Goal: Task Accomplishment & Management: Complete application form

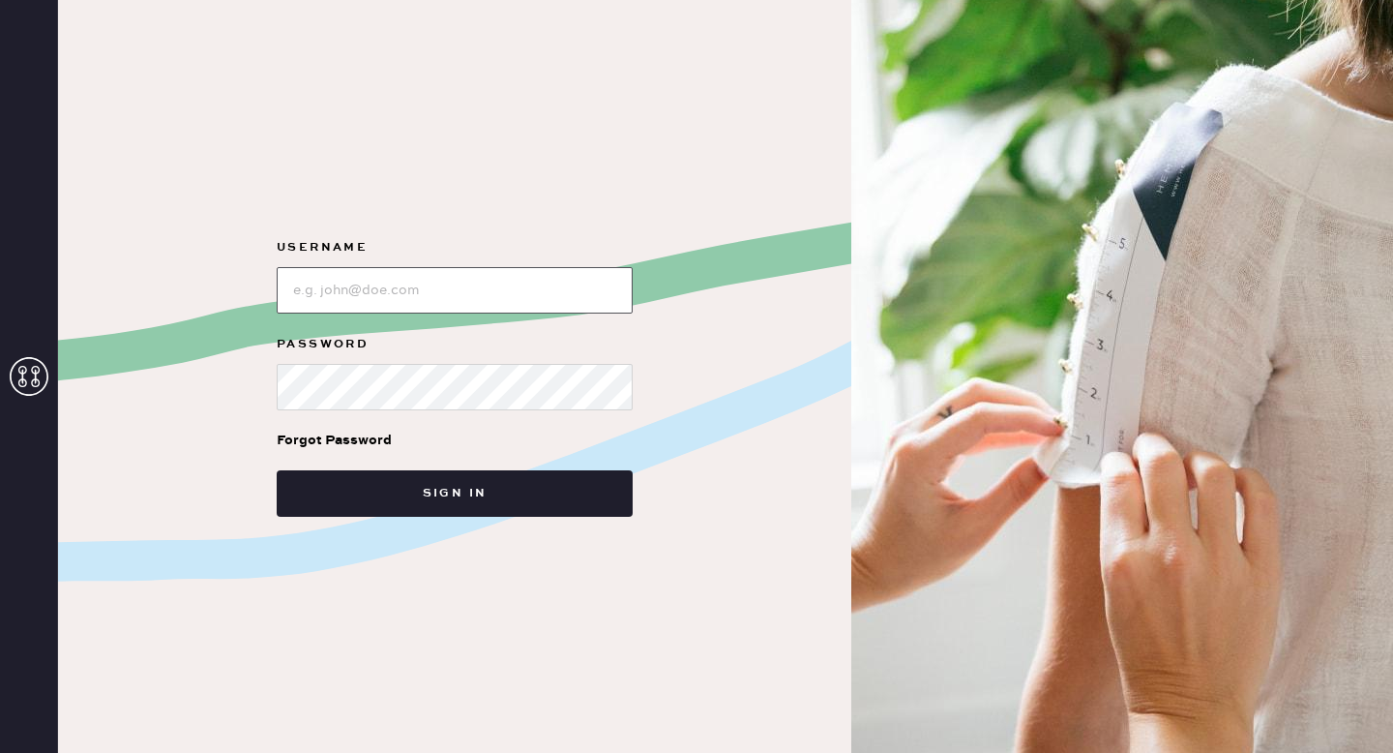
click at [410, 294] on input "loginName" at bounding box center [455, 290] width 356 height 46
type input "reformationgoldcoastchicago"
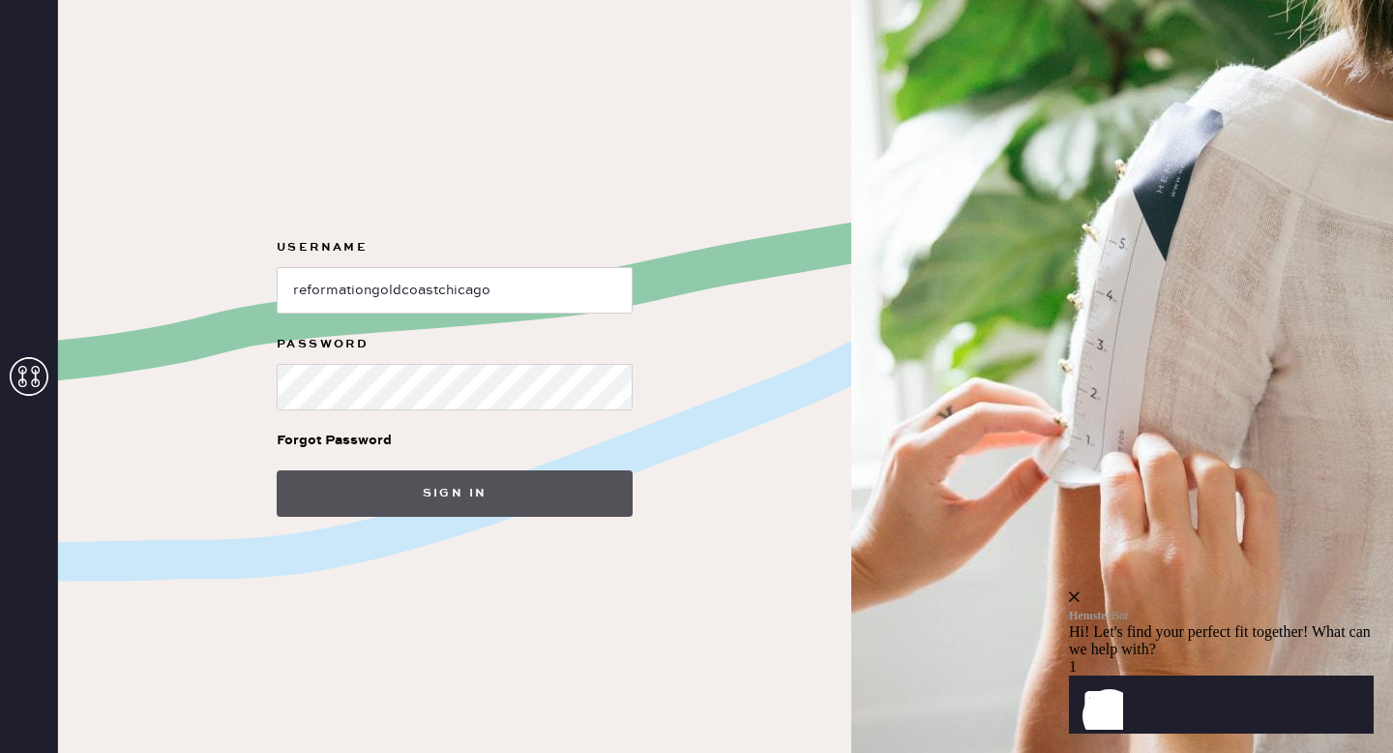
click at [434, 504] on button "Sign in" at bounding box center [455, 493] width 356 height 46
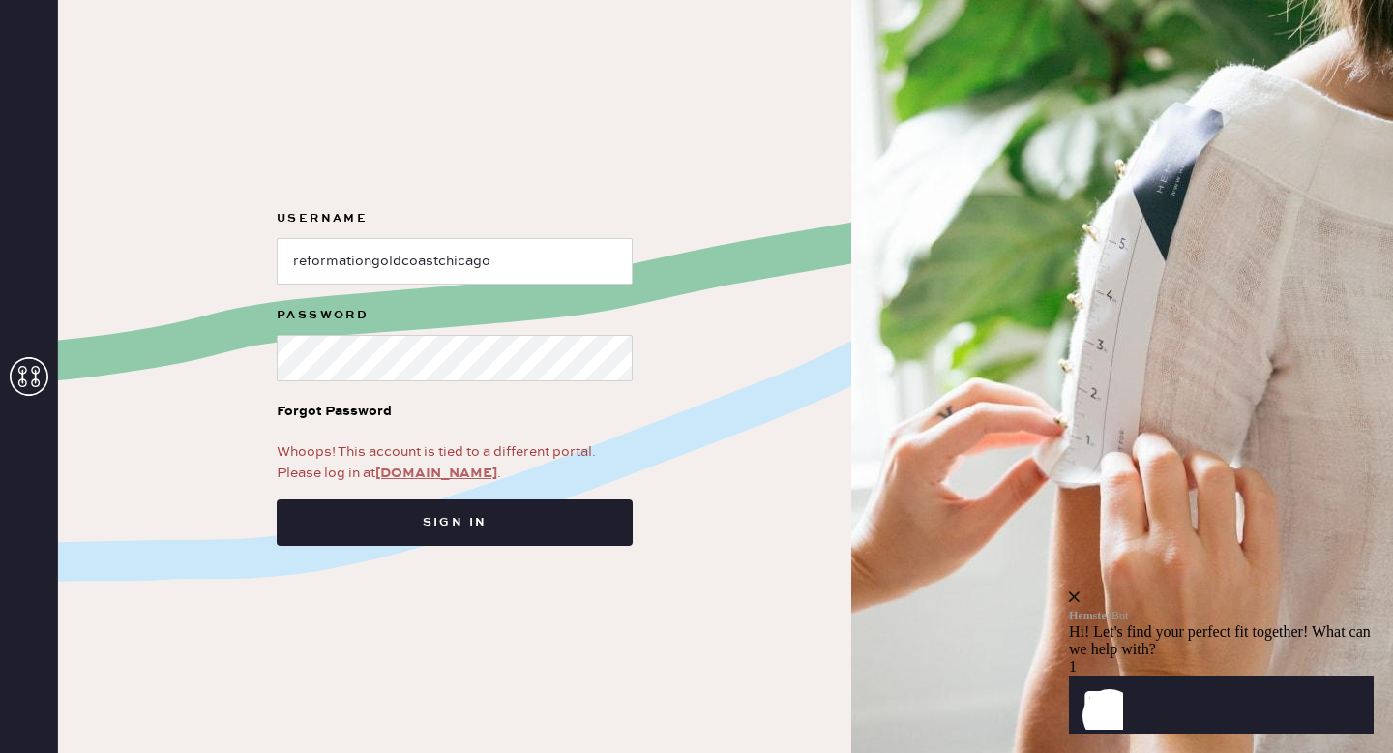
click at [449, 468] on link "app.hemster.co" at bounding box center [436, 472] width 122 height 17
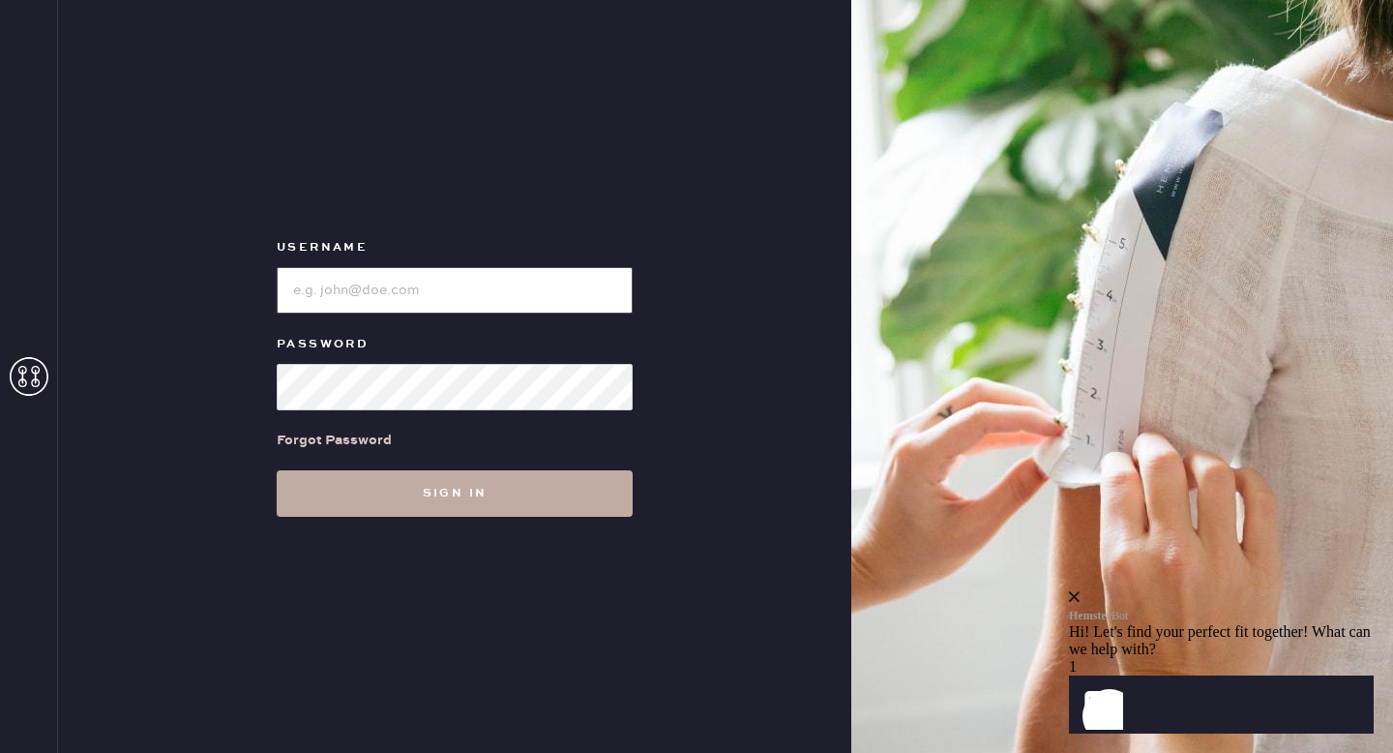
type input "reformationgoldcoastchicago"
click at [407, 504] on button "Sign in" at bounding box center [455, 493] width 356 height 46
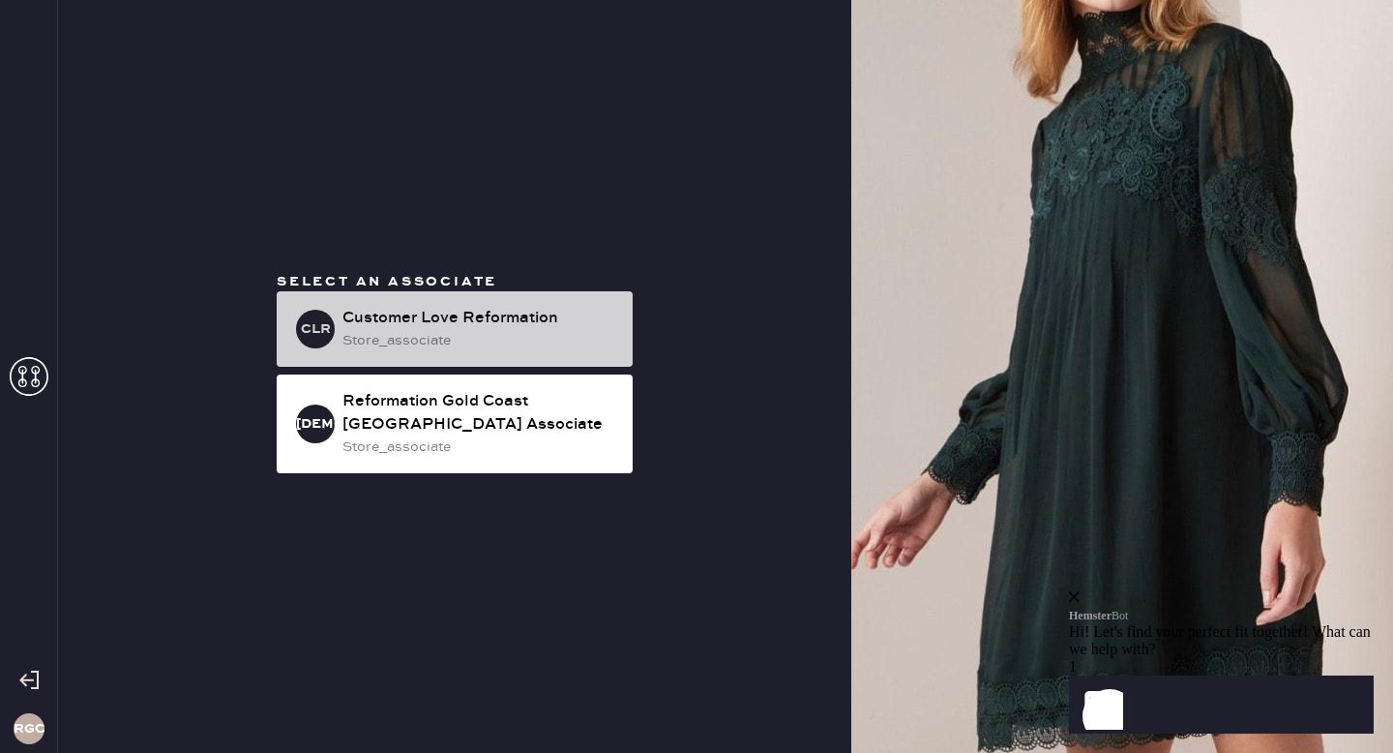
click at [466, 321] on div "Customer Love Reformation" at bounding box center [479, 318] width 275 height 23
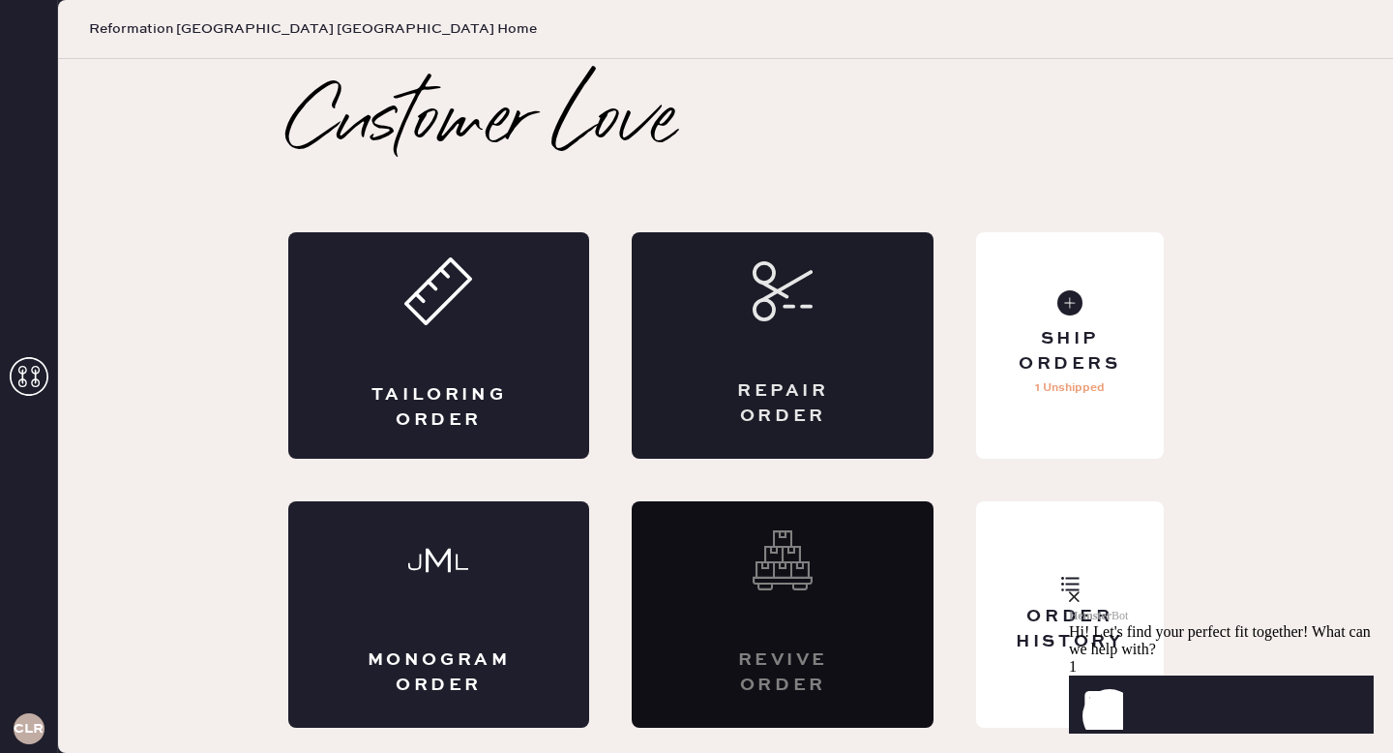
click at [758, 359] on div "Repair Order" at bounding box center [783, 345] width 302 height 226
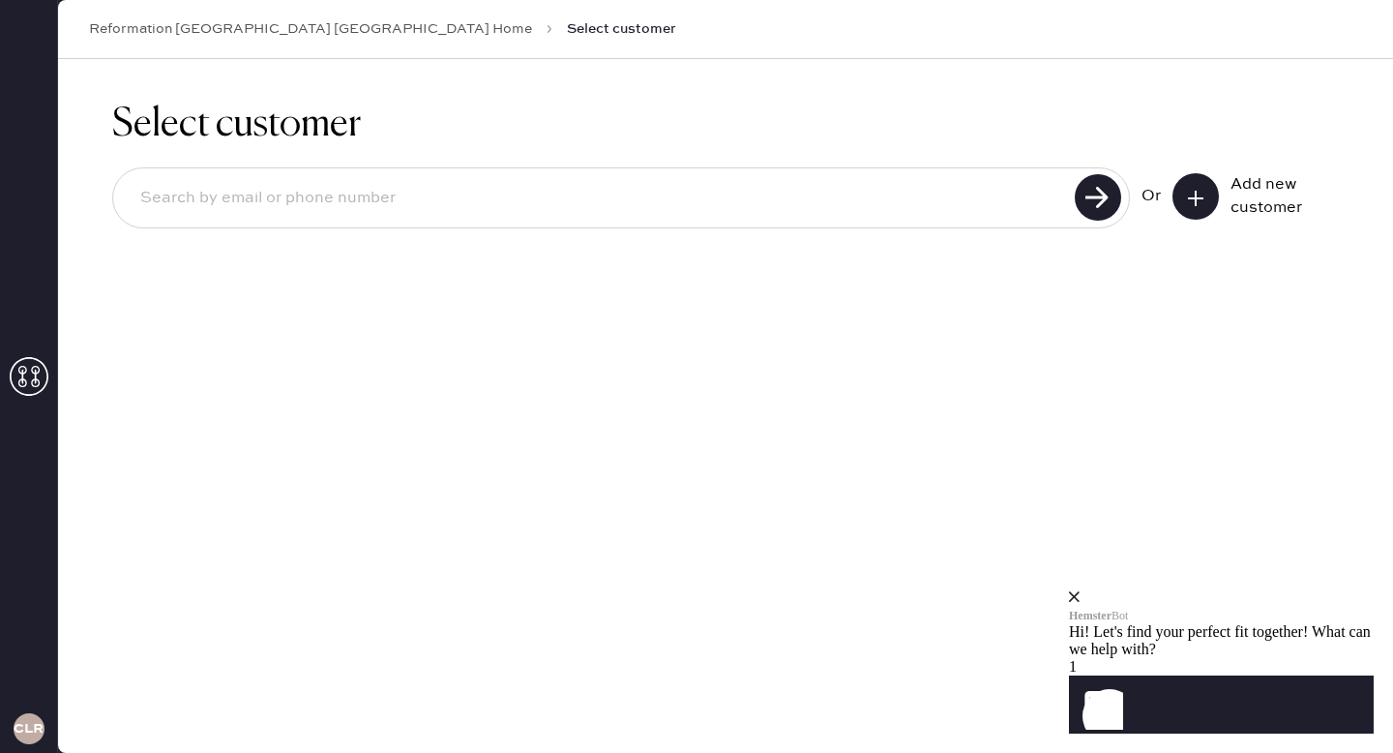
click at [513, 208] on input at bounding box center [597, 198] width 944 height 45
type input "[EMAIL_ADDRESS][DOMAIN_NAME]"
click at [1085, 199] on use at bounding box center [1098, 197] width 46 height 46
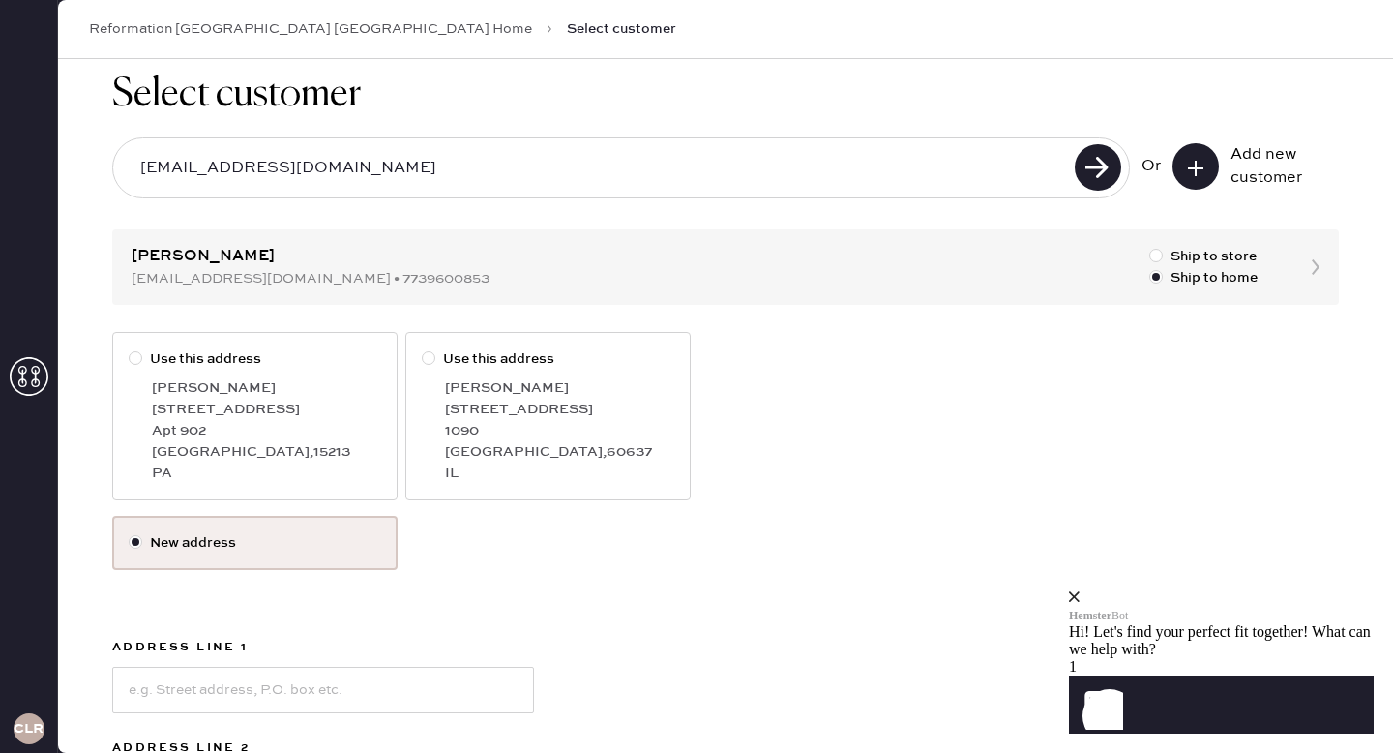
scroll to position [32, 0]
click at [530, 421] on div "1090" at bounding box center [559, 428] width 229 height 21
click at [423, 347] on input "Use this address" at bounding box center [422, 346] width 1 height 1
radio input "true"
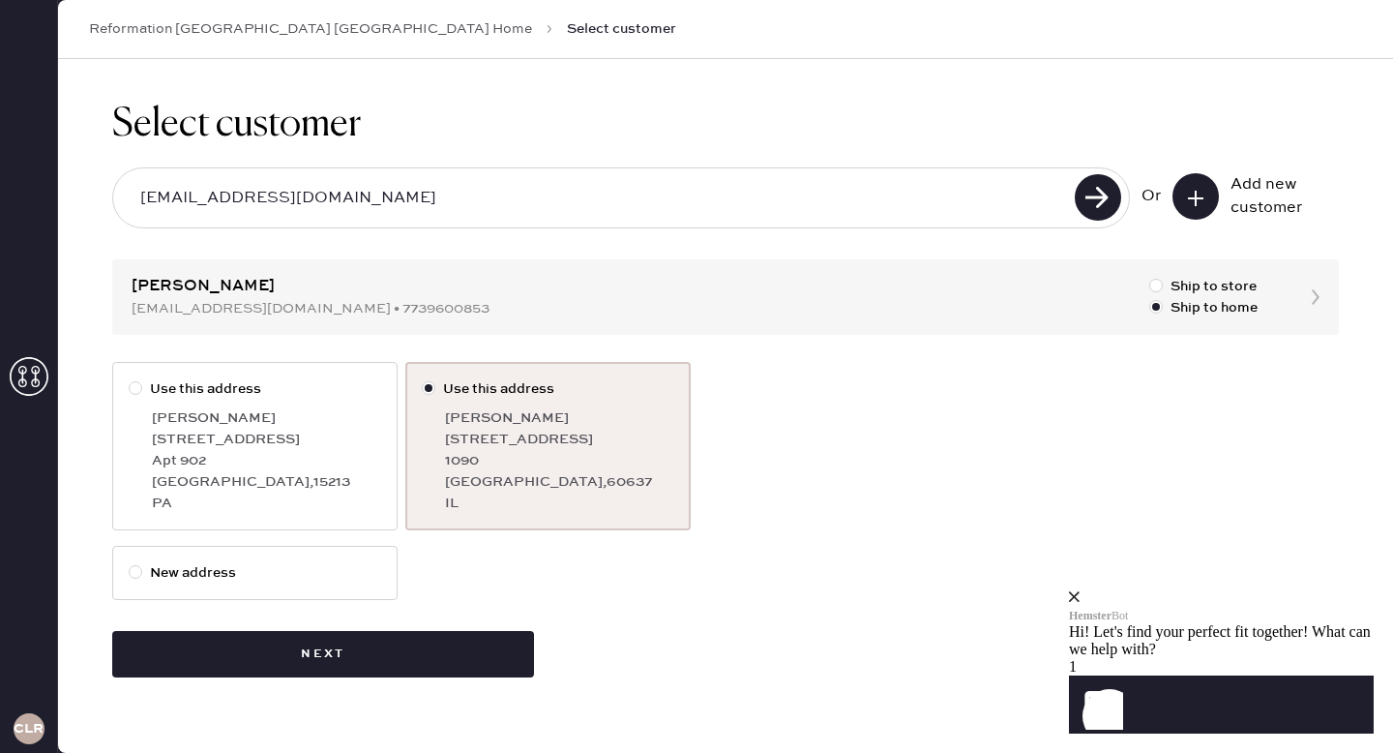
click at [311, 557] on label "New address" at bounding box center [254, 573] width 285 height 54
click at [130, 562] on input "New address" at bounding box center [129, 562] width 1 height 1
radio input "true"
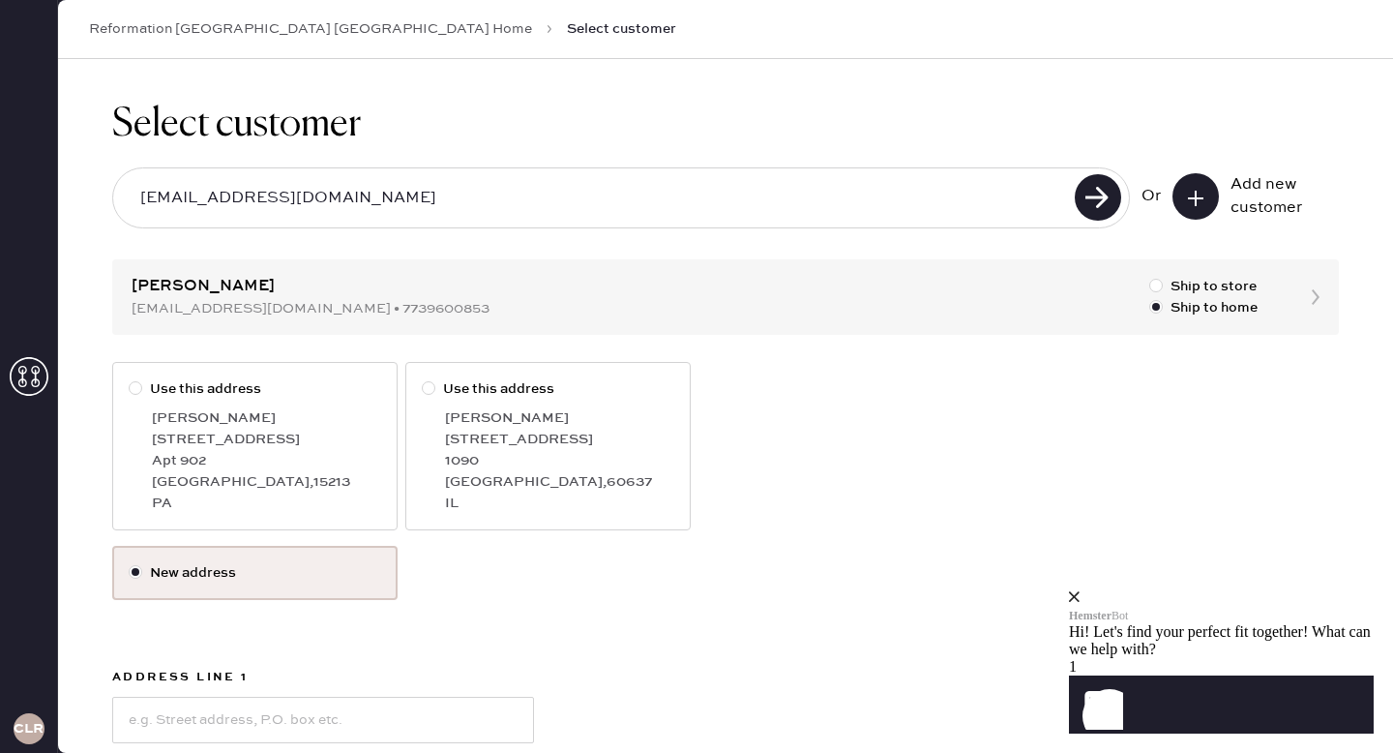
scroll to position [156, 0]
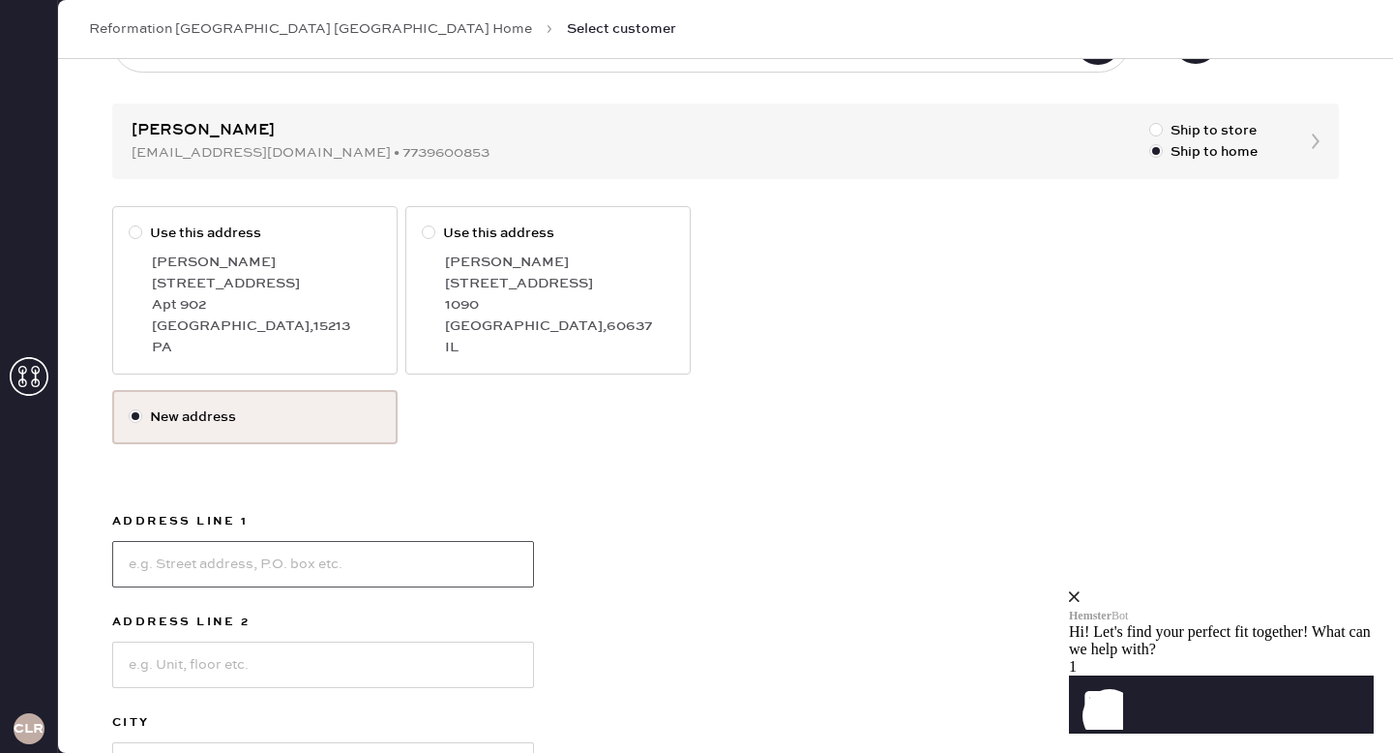
click at [304, 554] on input at bounding box center [323, 564] width 422 height 46
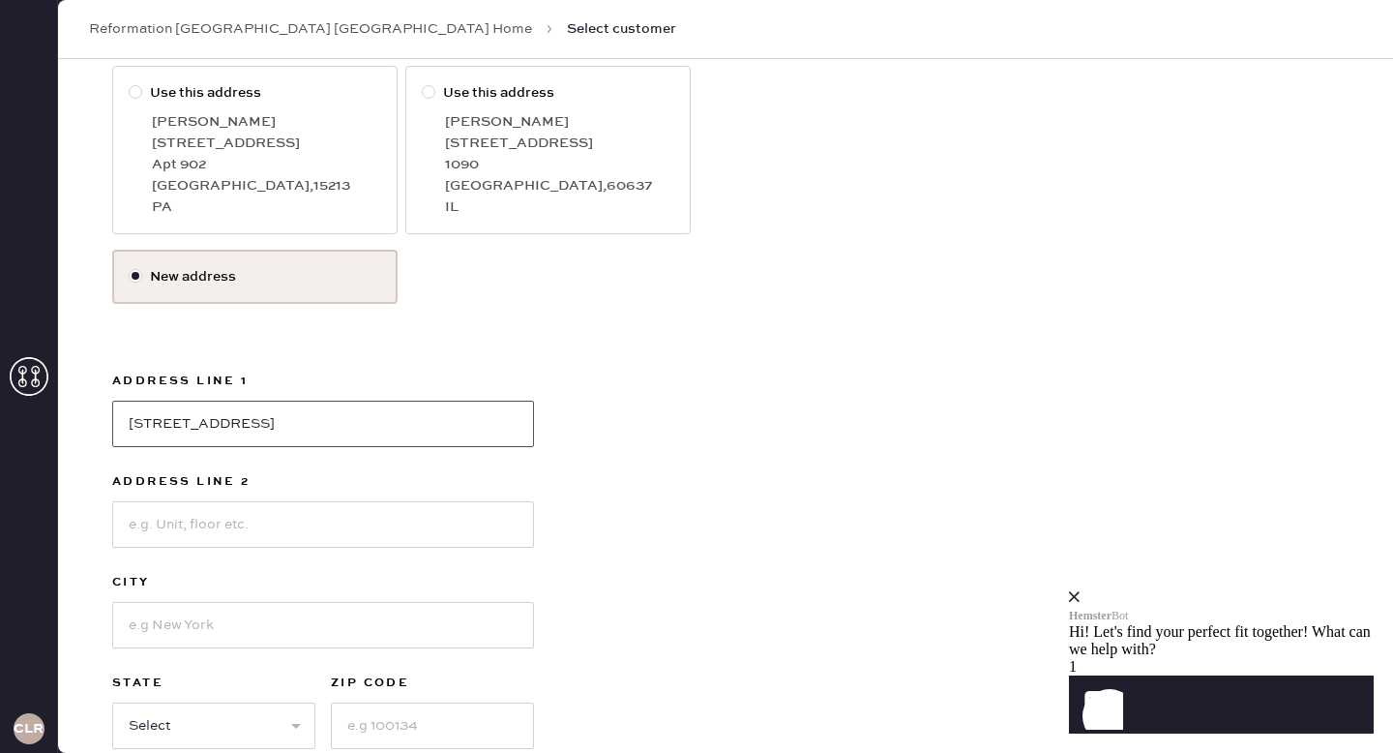
scroll to position [306, 0]
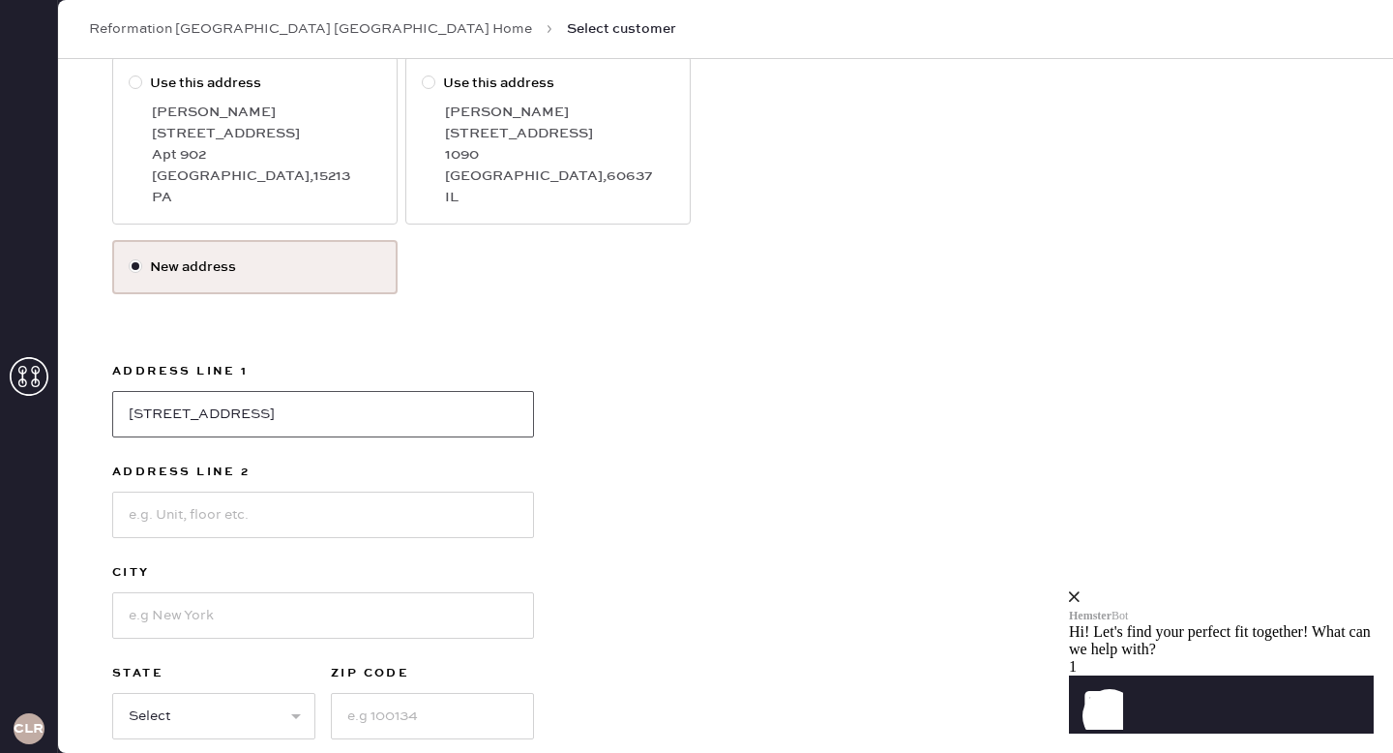
type input "[STREET_ADDRESS]"
click at [342, 506] on input at bounding box center [323, 514] width 422 height 46
type input "995"
click at [414, 623] on input at bounding box center [323, 615] width 422 height 46
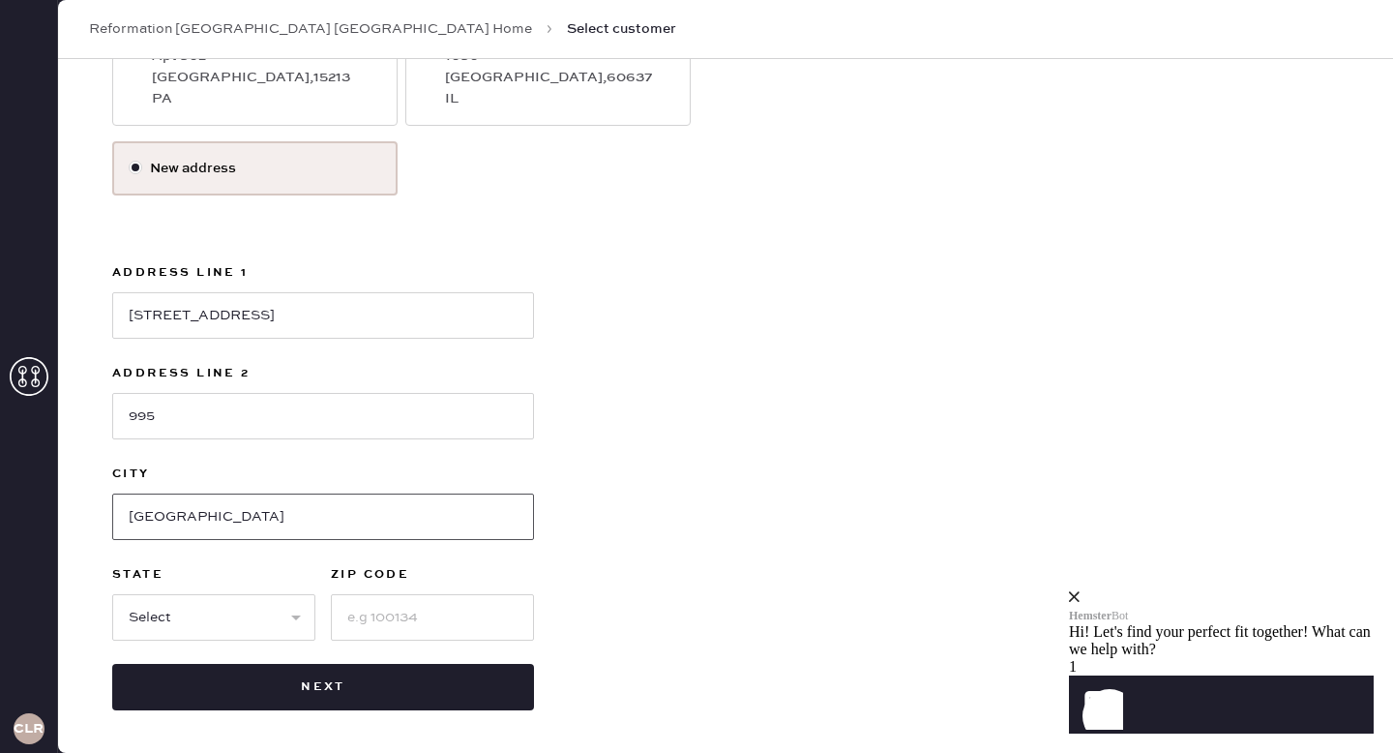
type input "[GEOGRAPHIC_DATA]"
click at [290, 611] on select "Select AK AL AR AZ CA CO CT [GEOGRAPHIC_DATA] DE FL [GEOGRAPHIC_DATA] HI [GEOGR…" at bounding box center [213, 617] width 203 height 46
select select "IL"
click at [112, 594] on select "Select AK AL AR AZ CA CO CT [GEOGRAPHIC_DATA] DE FL [GEOGRAPHIC_DATA] HI [GEOGR…" at bounding box center [213, 617] width 203 height 46
click at [417, 618] on input at bounding box center [432, 617] width 203 height 46
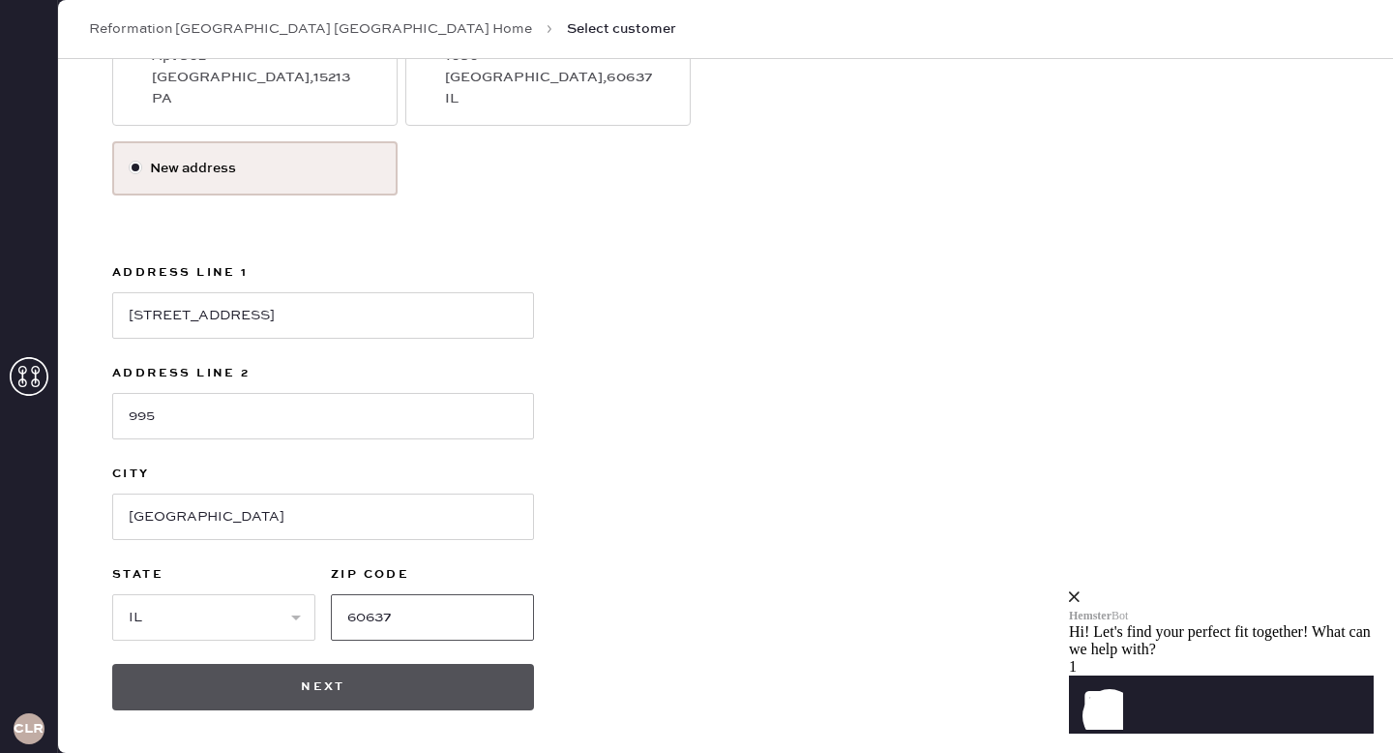
type input "60637"
click at [327, 696] on button "Next" at bounding box center [323, 687] width 422 height 46
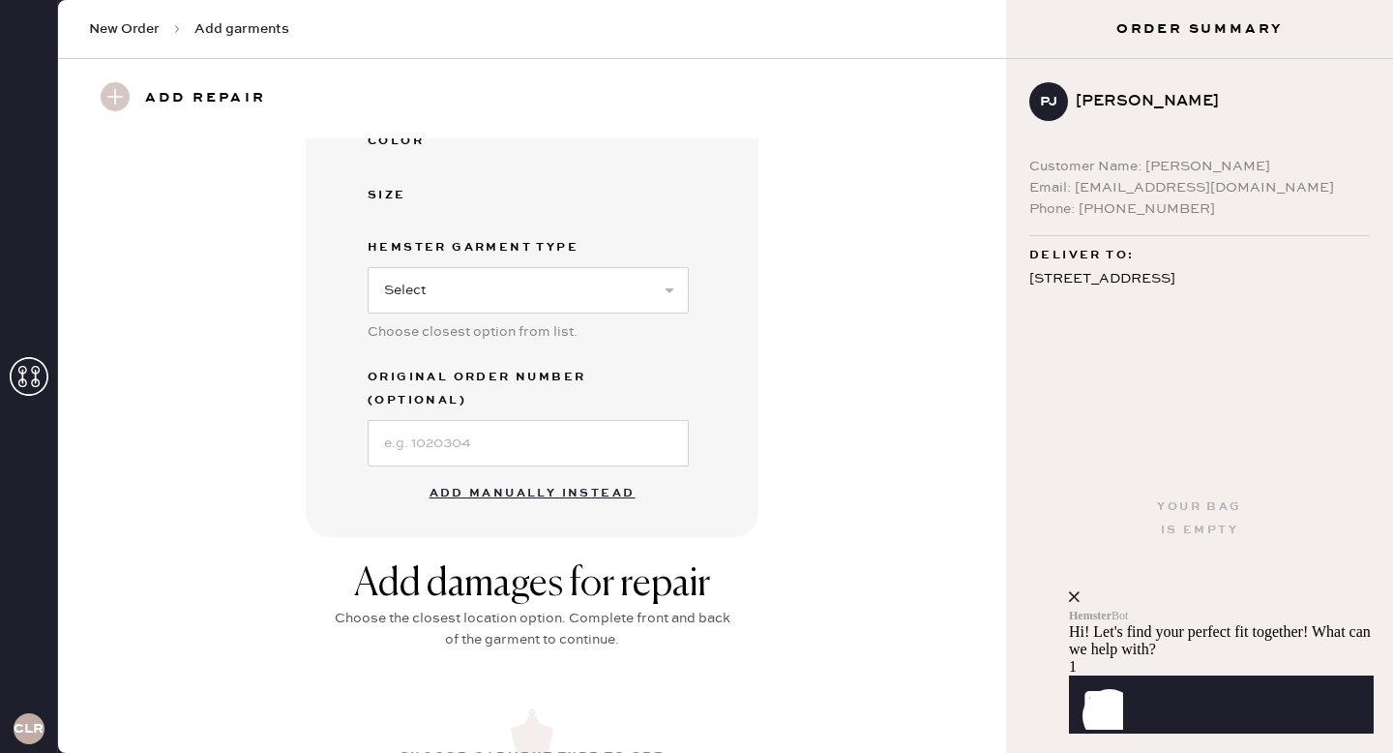
click at [497, 474] on button "Add manually instead" at bounding box center [532, 493] width 229 height 39
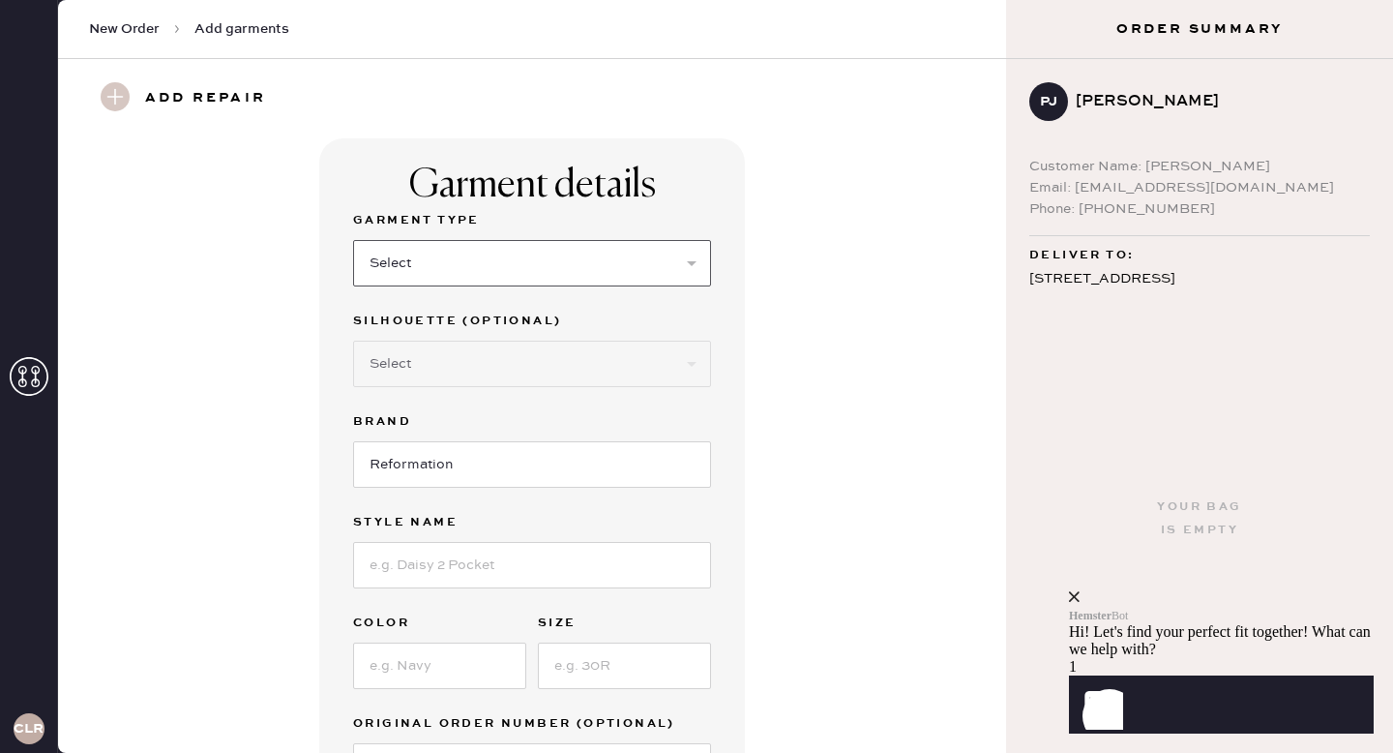
click at [464, 276] on select "Select Basic Skirt Jeans Leggings Pants Shorts Basic Sleeved Dress Basic Sleeve…" at bounding box center [532, 263] width 358 height 46
select select "2"
click at [353, 240] on select "Select Basic Skirt Jeans Leggings Pants Shorts Basic Sleeved Dress Basic Sleeve…" at bounding box center [532, 263] width 358 height 46
click at [467, 365] on select "Select Shorts Cropped Flare Boot Cut Straight Skinny Other" at bounding box center [532, 364] width 358 height 46
click at [491, 548] on input at bounding box center [532, 565] width 358 height 46
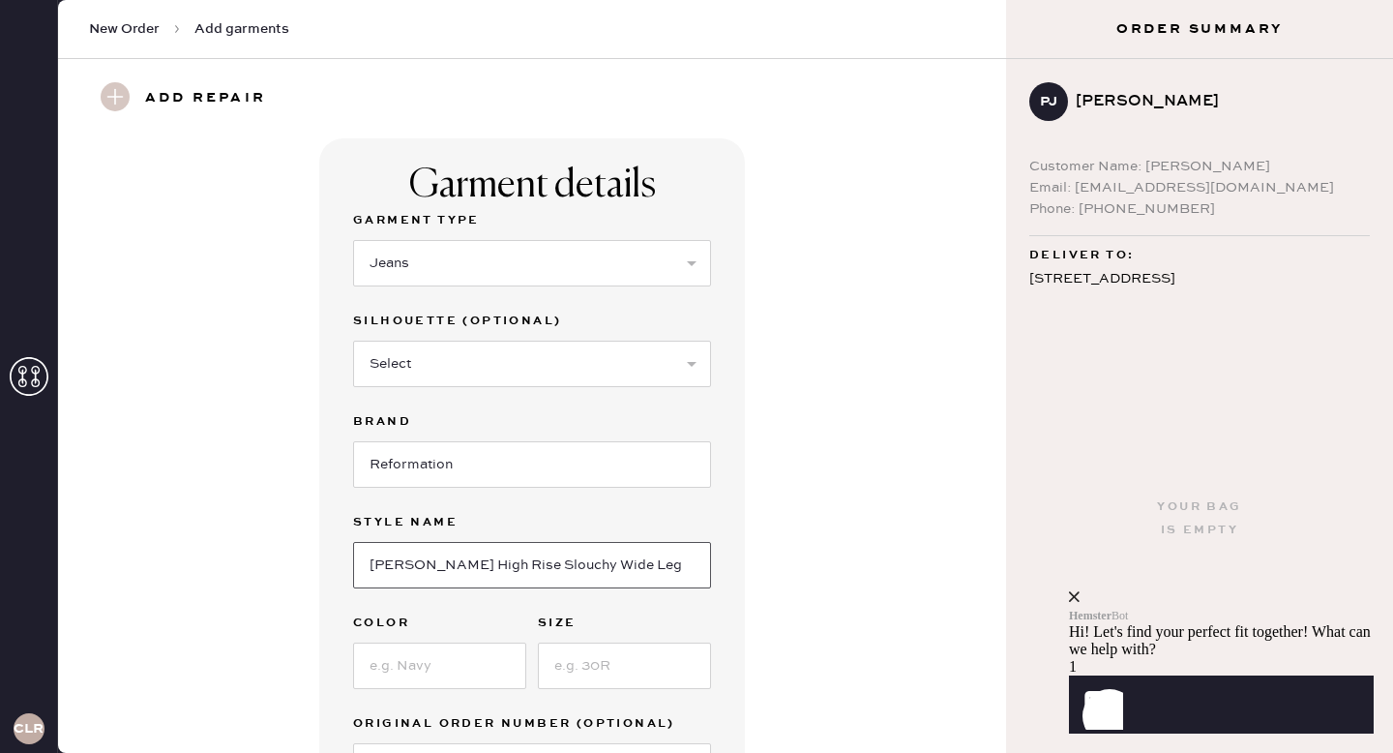
scroll to position [51, 0]
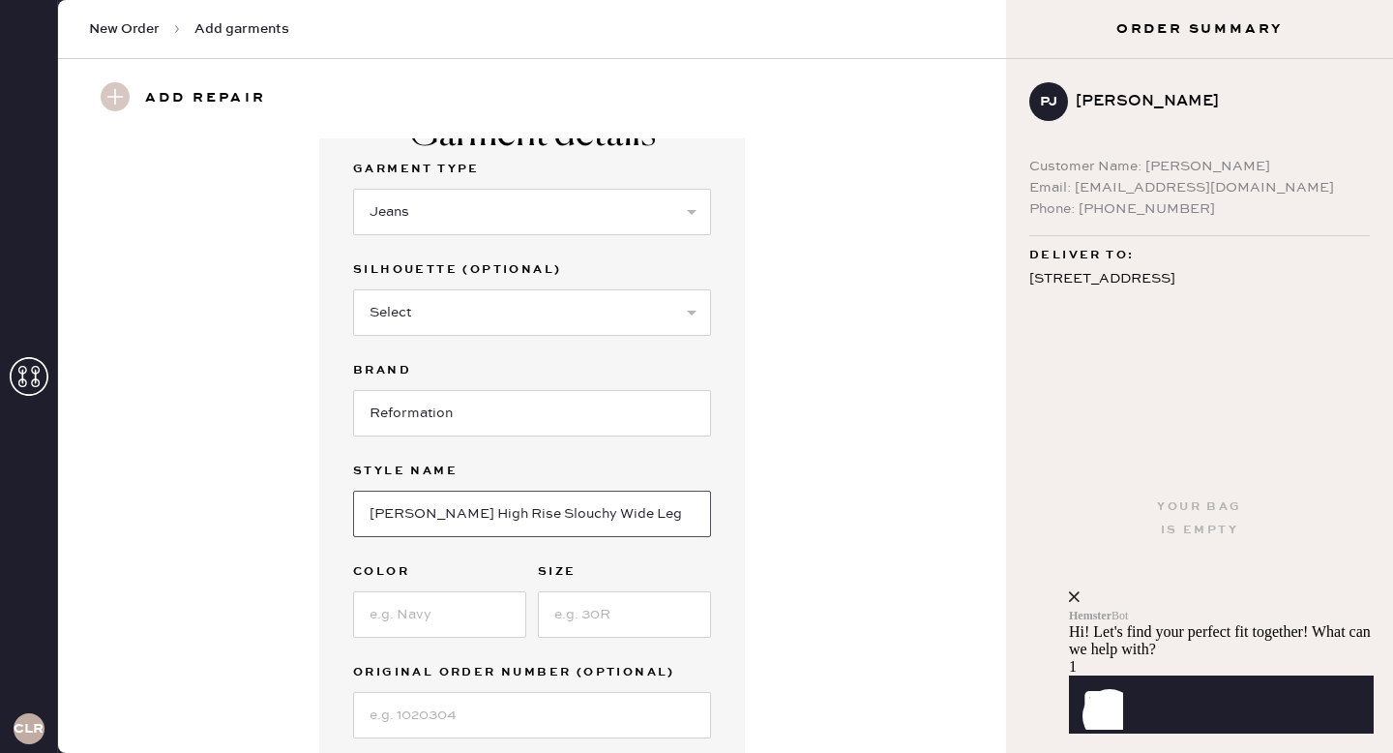
click at [445, 512] on input "[PERSON_NAME] High Rise Slouchy Wide Leg" at bounding box center [532, 513] width 358 height 46
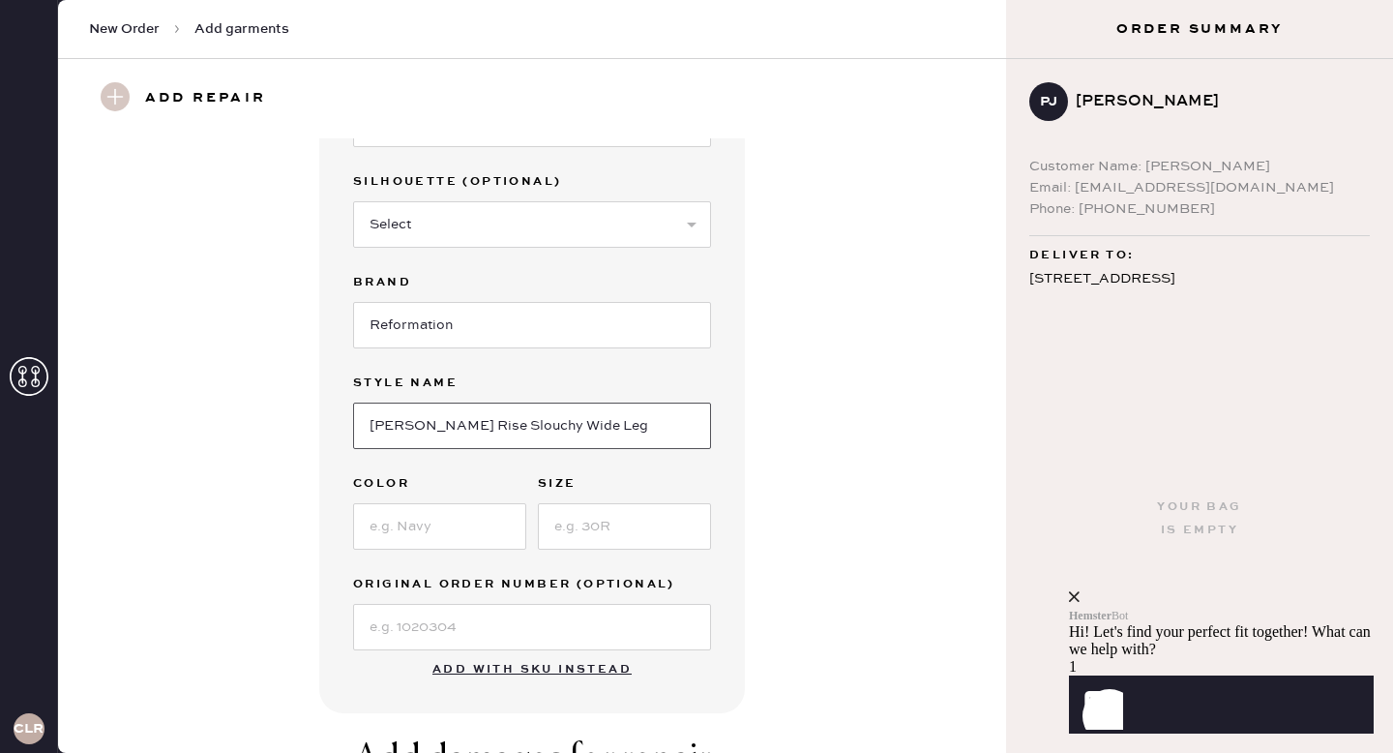
scroll to position [158, 0]
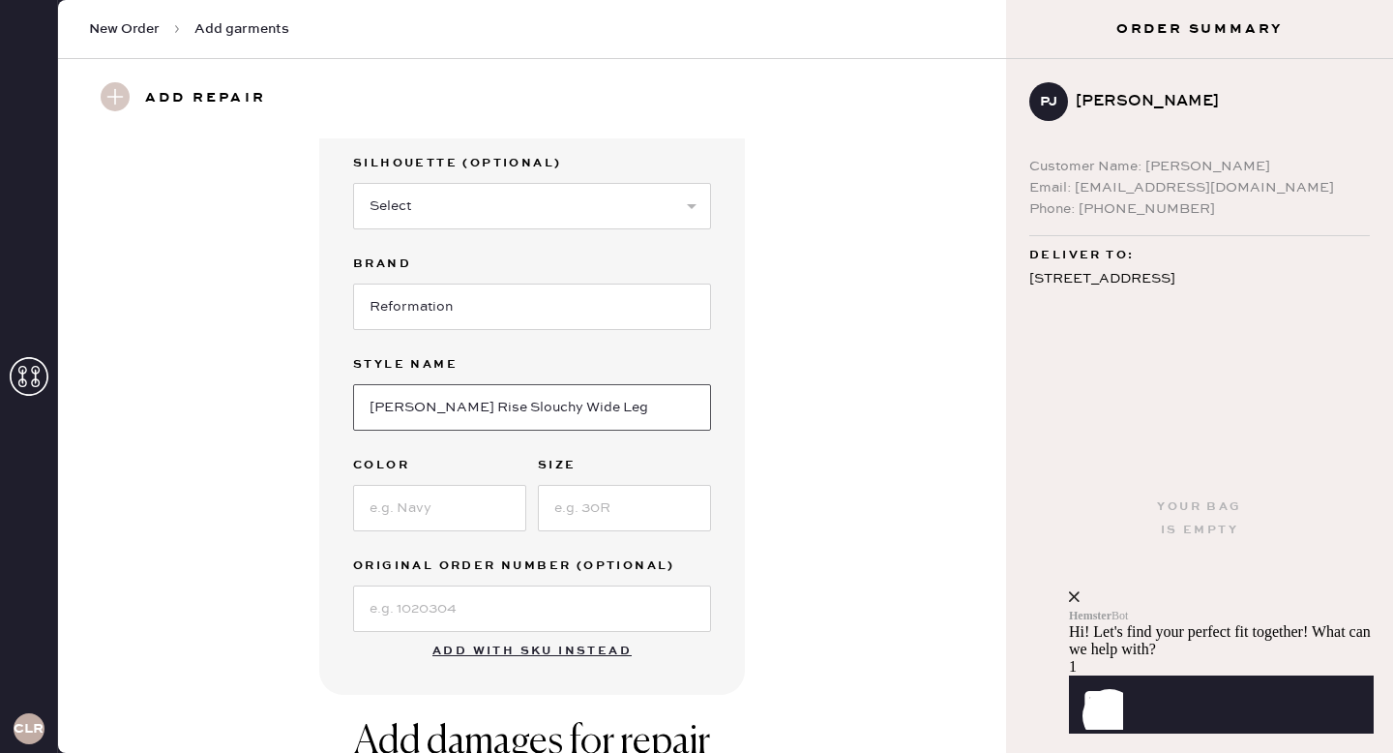
type input "[PERSON_NAME] Rise Slouchy Wide Leg"
click at [426, 521] on input at bounding box center [439, 508] width 173 height 46
type input "Cloquet"
click at [610, 513] on input at bounding box center [624, 508] width 173 height 46
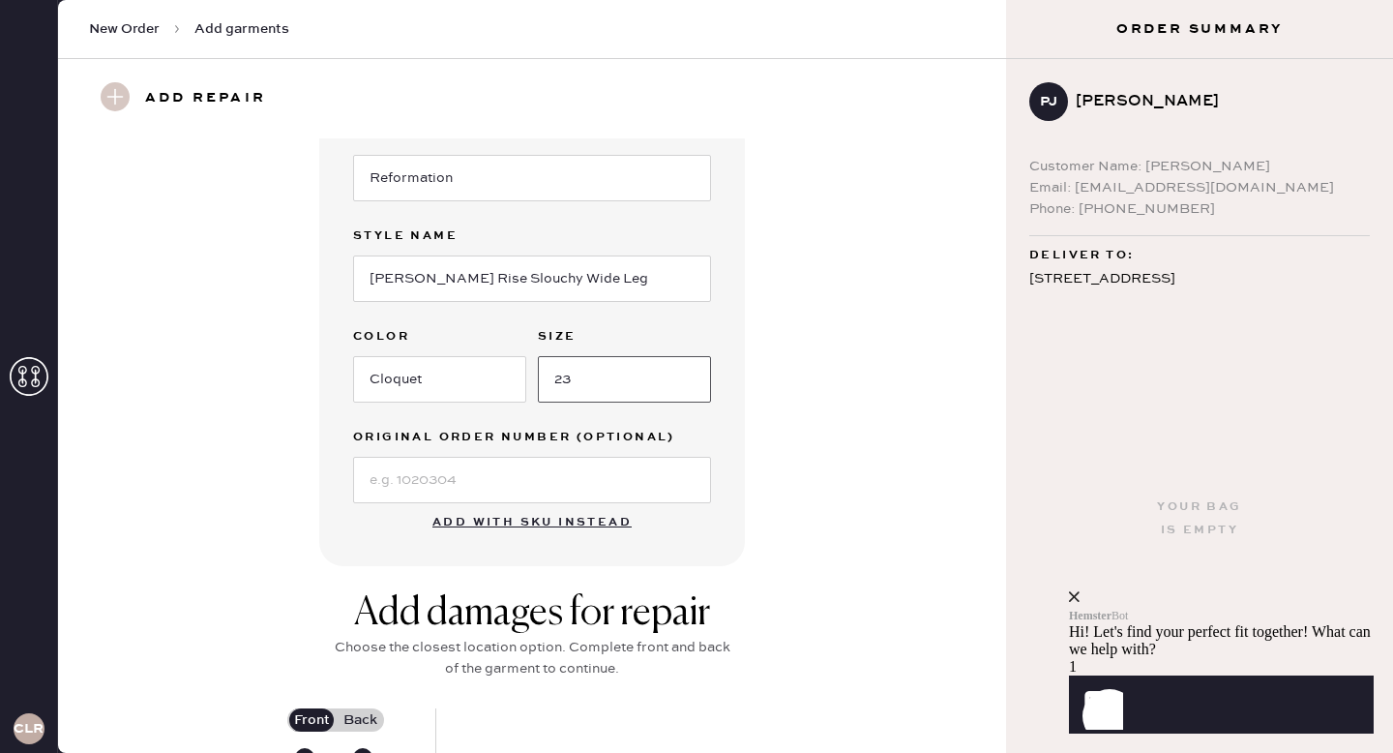
scroll to position [288, 0]
type input "23"
click at [486, 478] on input at bounding box center [532, 478] width 358 height 46
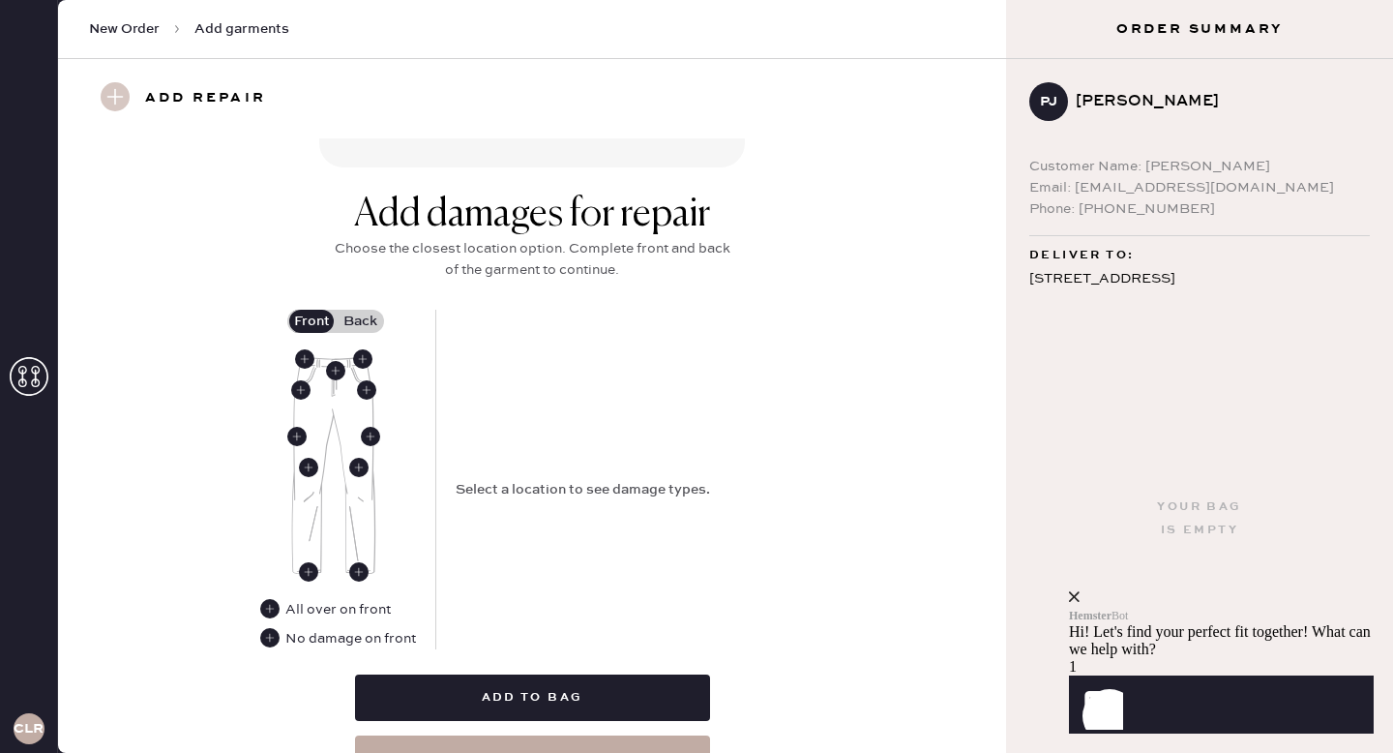
scroll to position [687, 0]
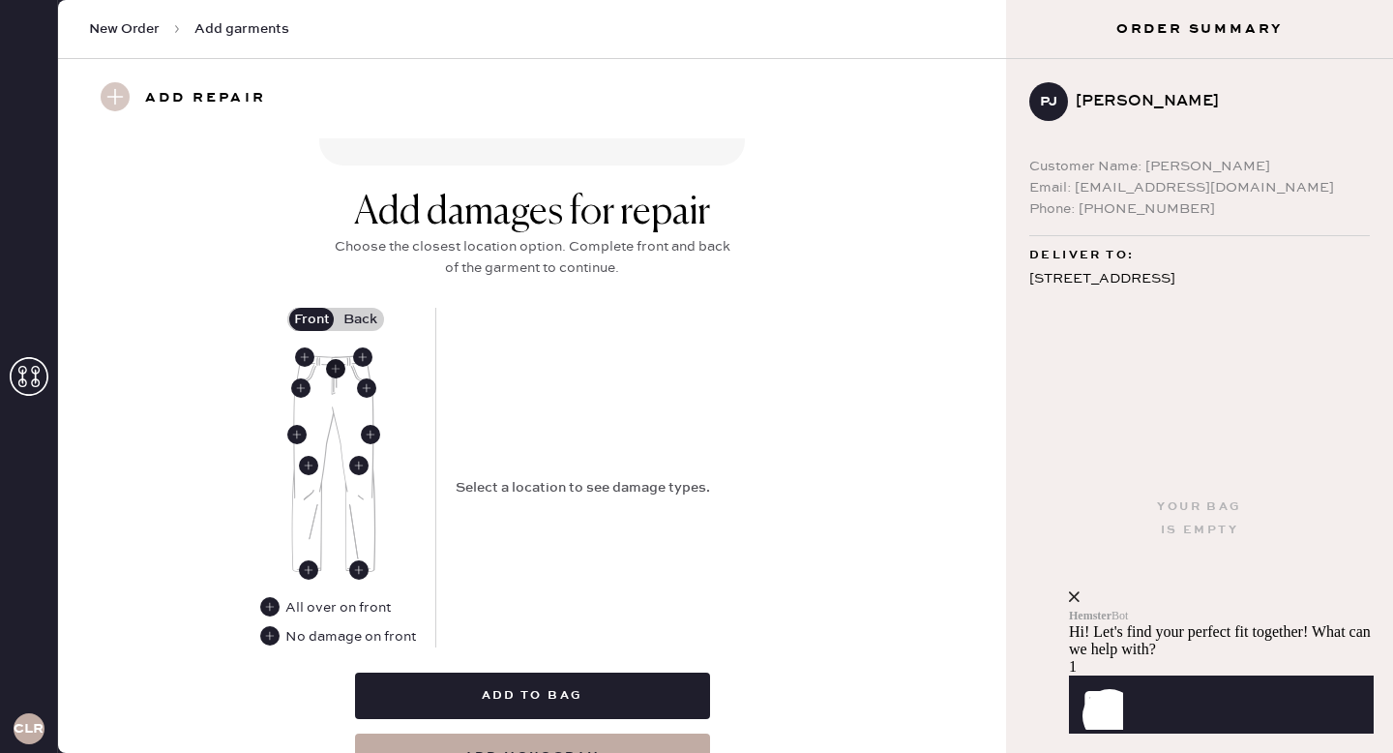
type input "S19855989"
click at [334, 372] on use at bounding box center [335, 368] width 19 height 19
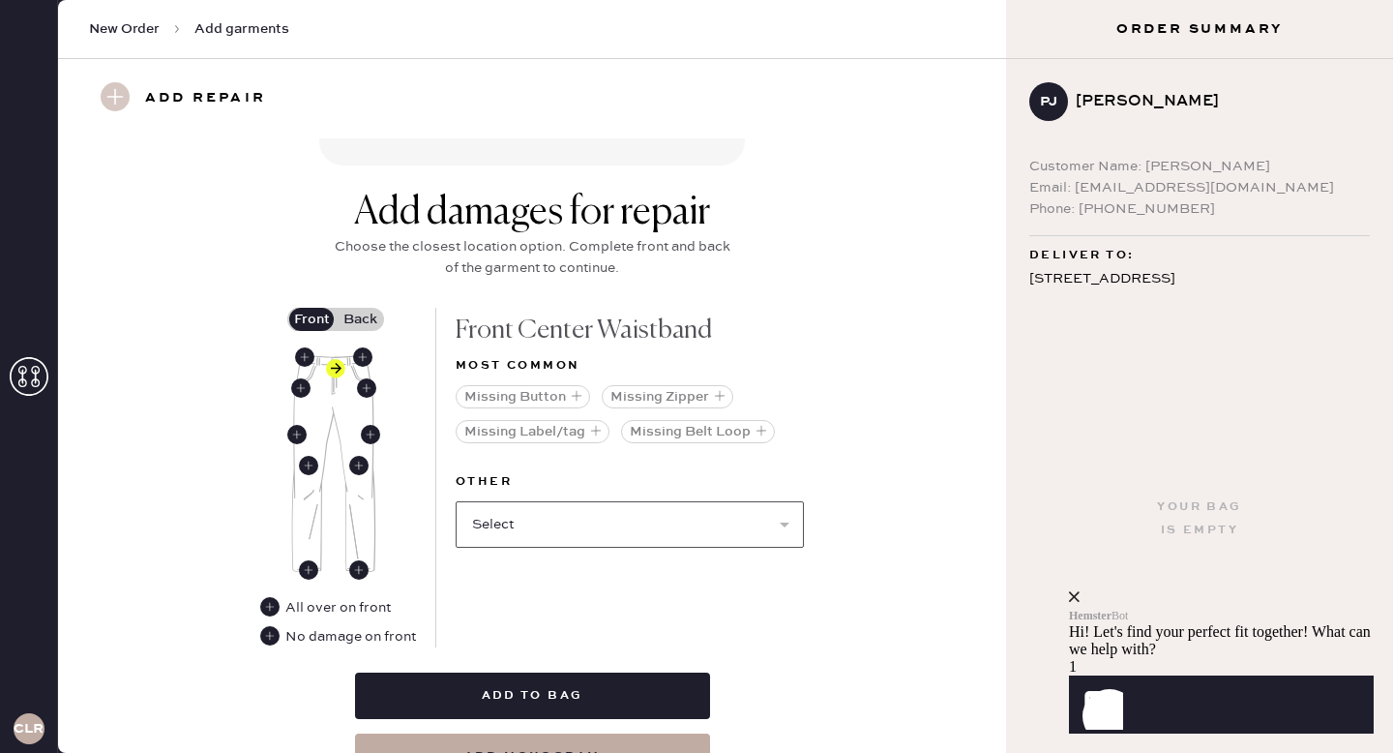
click at [603, 527] on select "Select Broken / Ripped Hem Broken Beads Broken Belt Loop Broken Button Broken E…" at bounding box center [630, 524] width 348 height 46
select select "1740"
click at [456, 501] on select "Select Broken / Ripped Hem Broken Beads Broken Belt Loop Broken Button Broken E…" at bounding box center [630, 524] width 348 height 46
select select
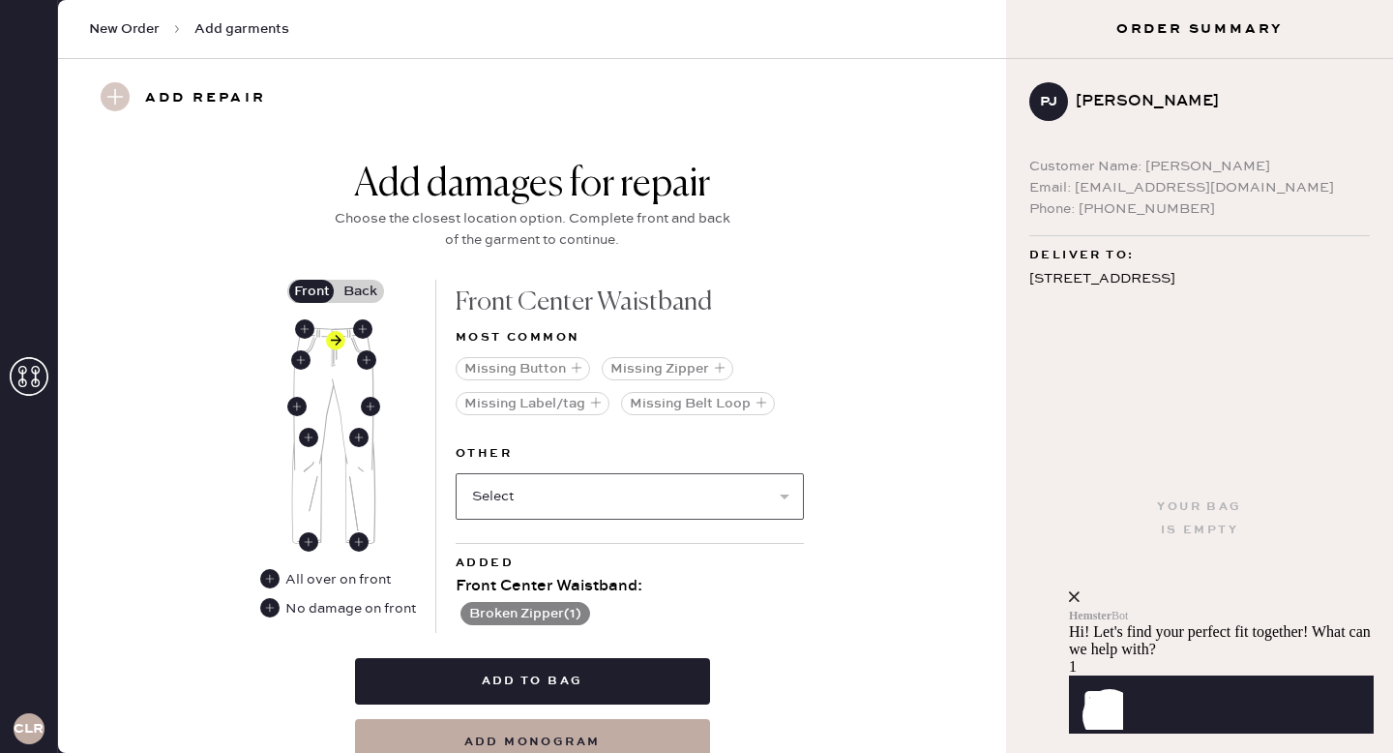
scroll to position [698, 0]
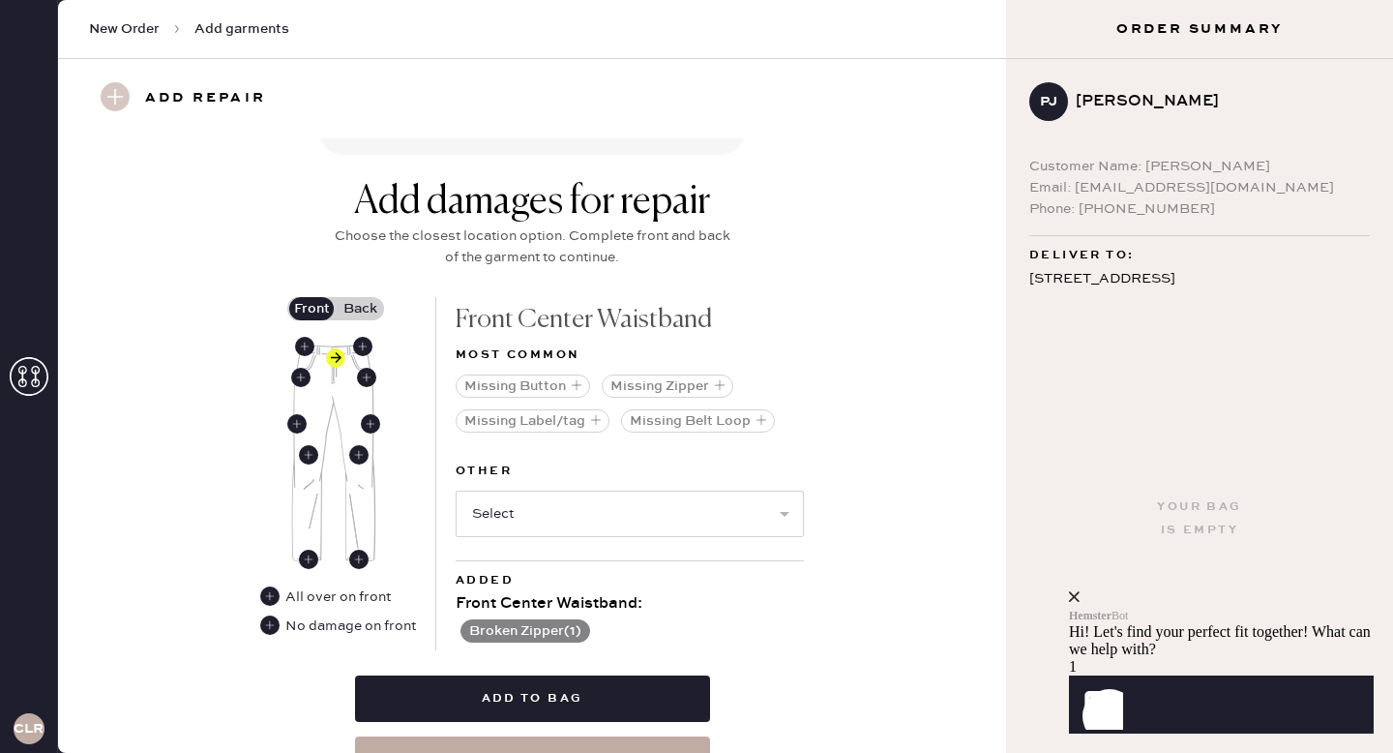
click at [351, 305] on label "Back" at bounding box center [360, 308] width 48 height 23
click at [360, 309] on input "Back" at bounding box center [360, 309] width 0 height 0
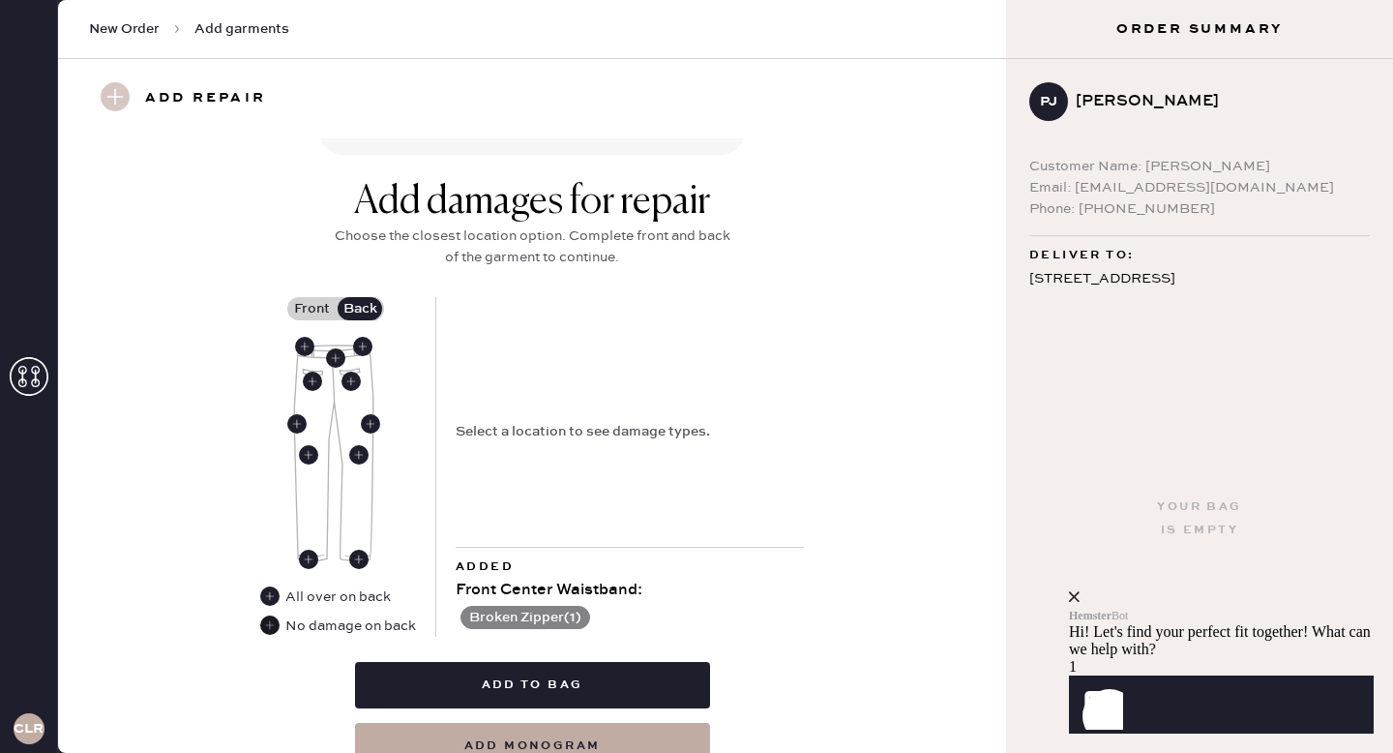
click at [269, 624] on use at bounding box center [269, 624] width 19 height 19
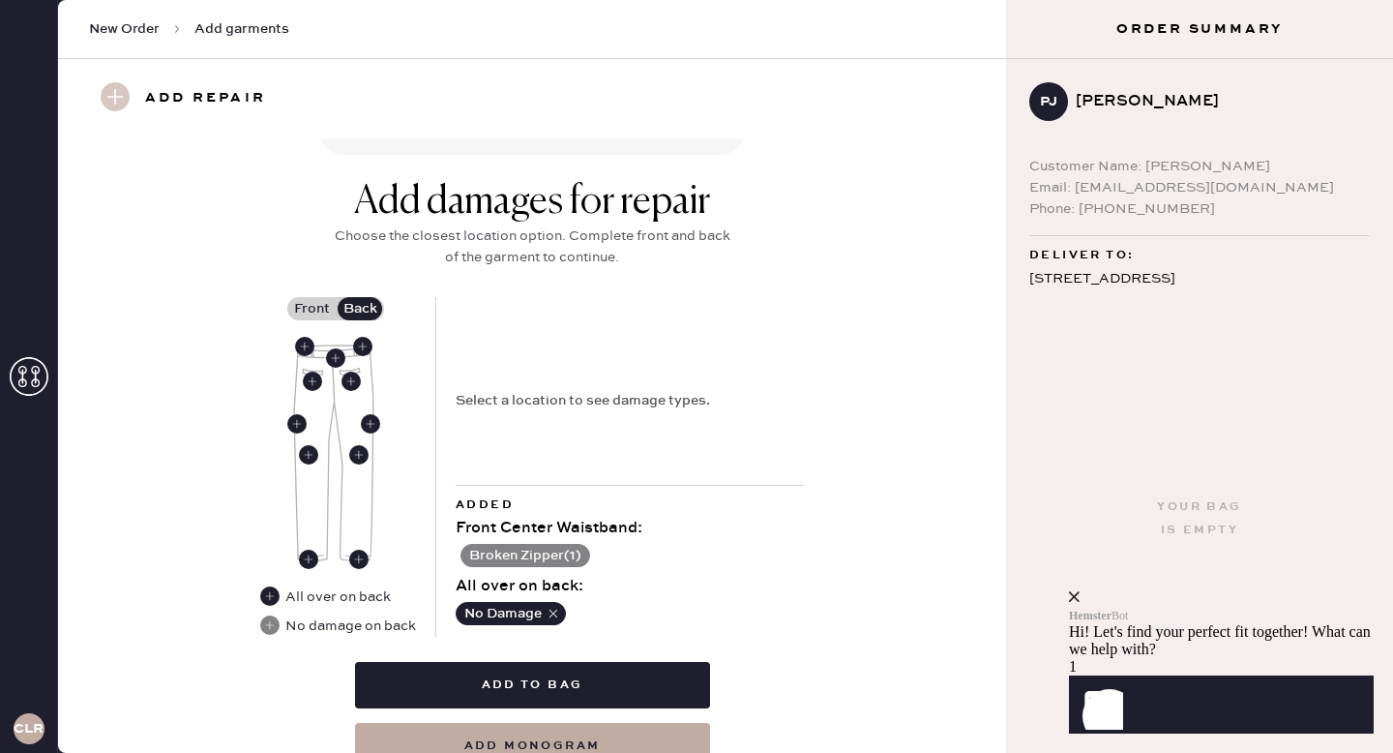
scroll to position [784, 0]
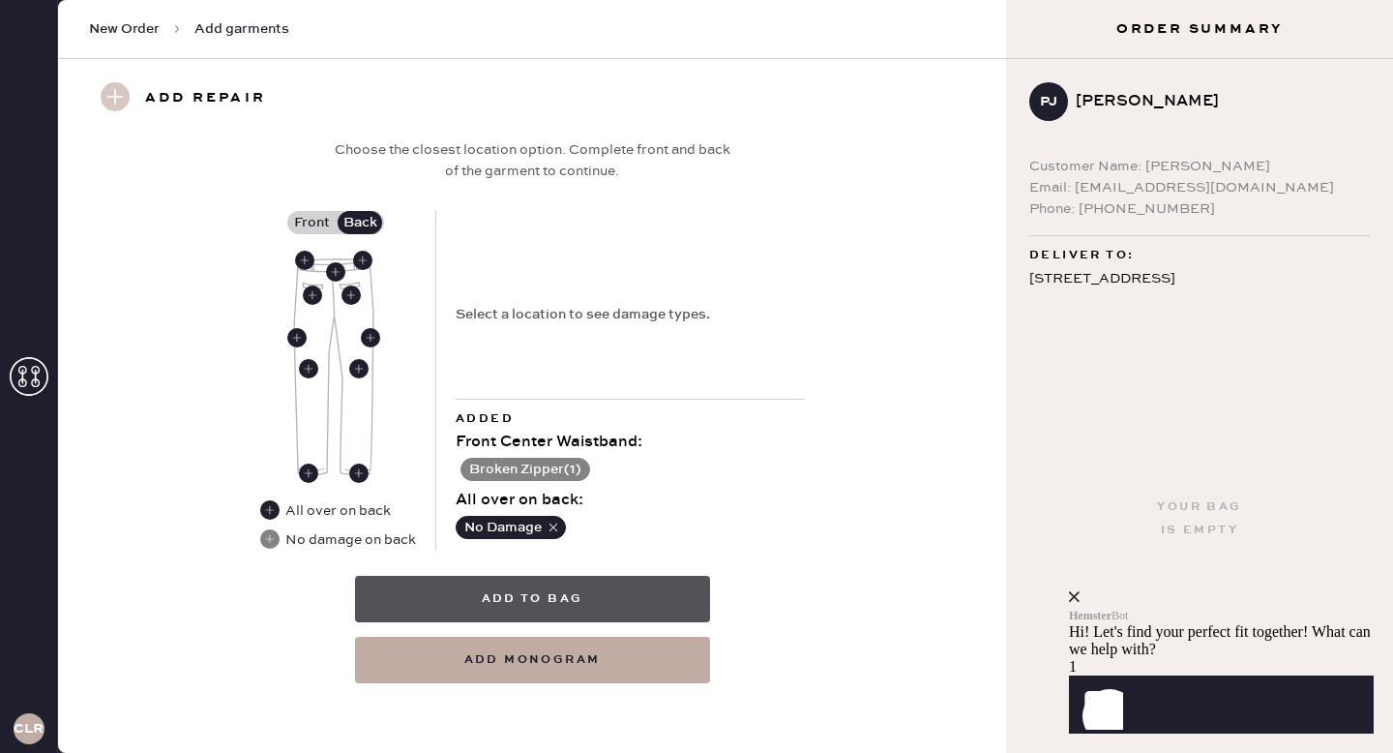
click at [605, 583] on button "Add to bag" at bounding box center [532, 599] width 355 height 46
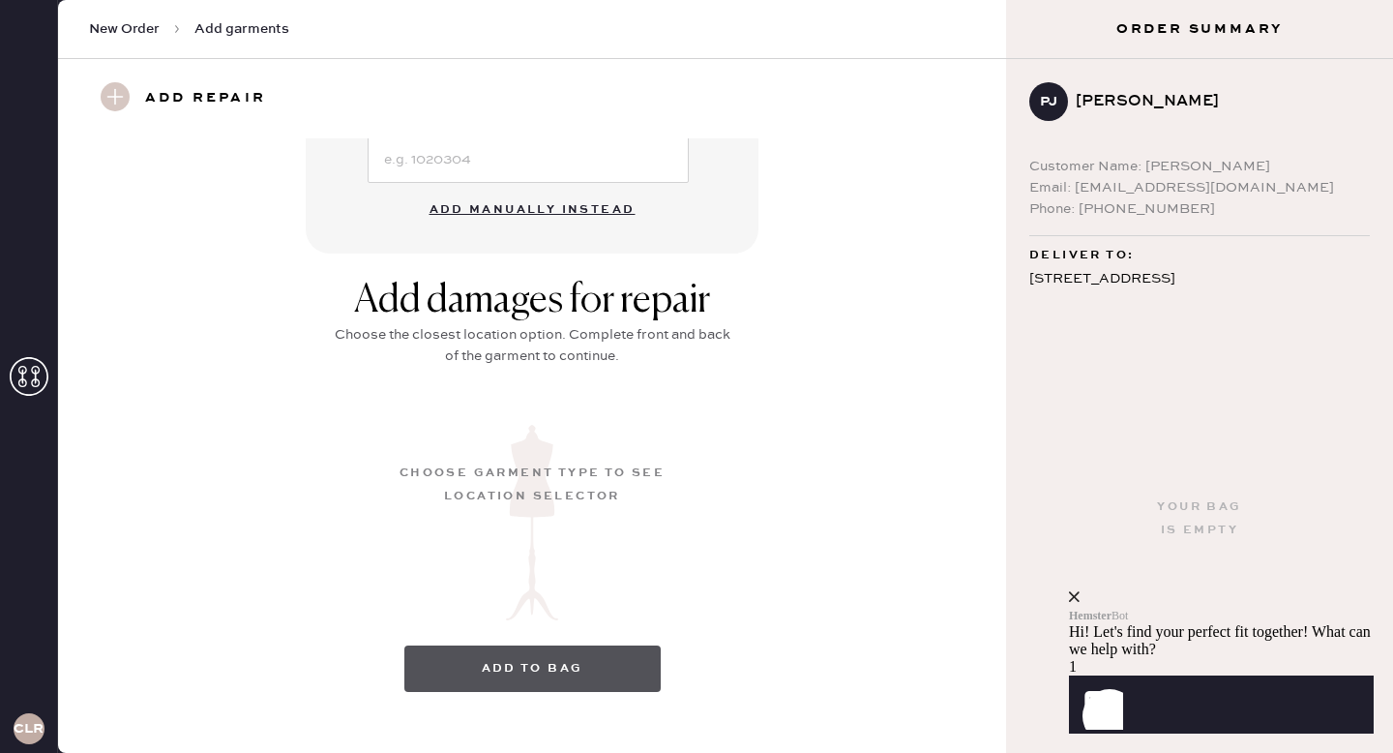
scroll to position [199, 0]
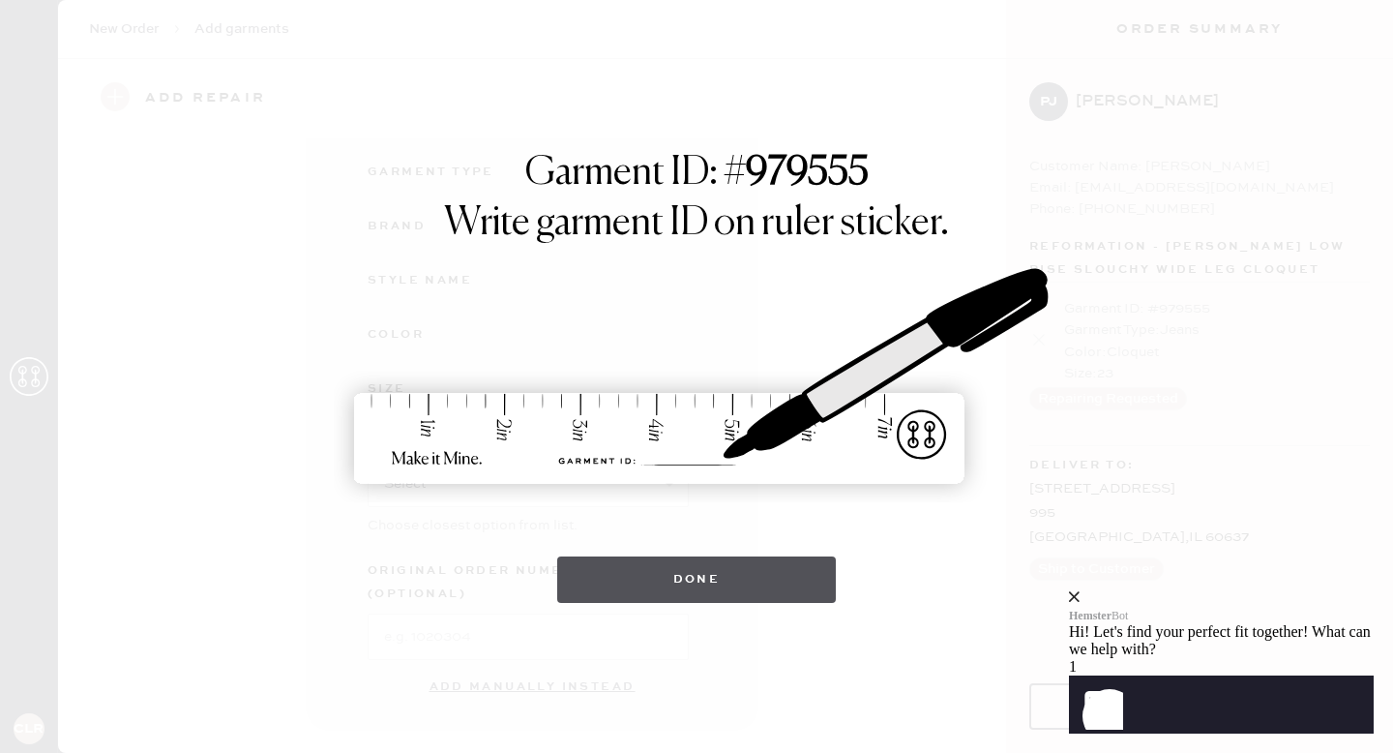
click at [712, 578] on button "Done" at bounding box center [697, 579] width 280 height 46
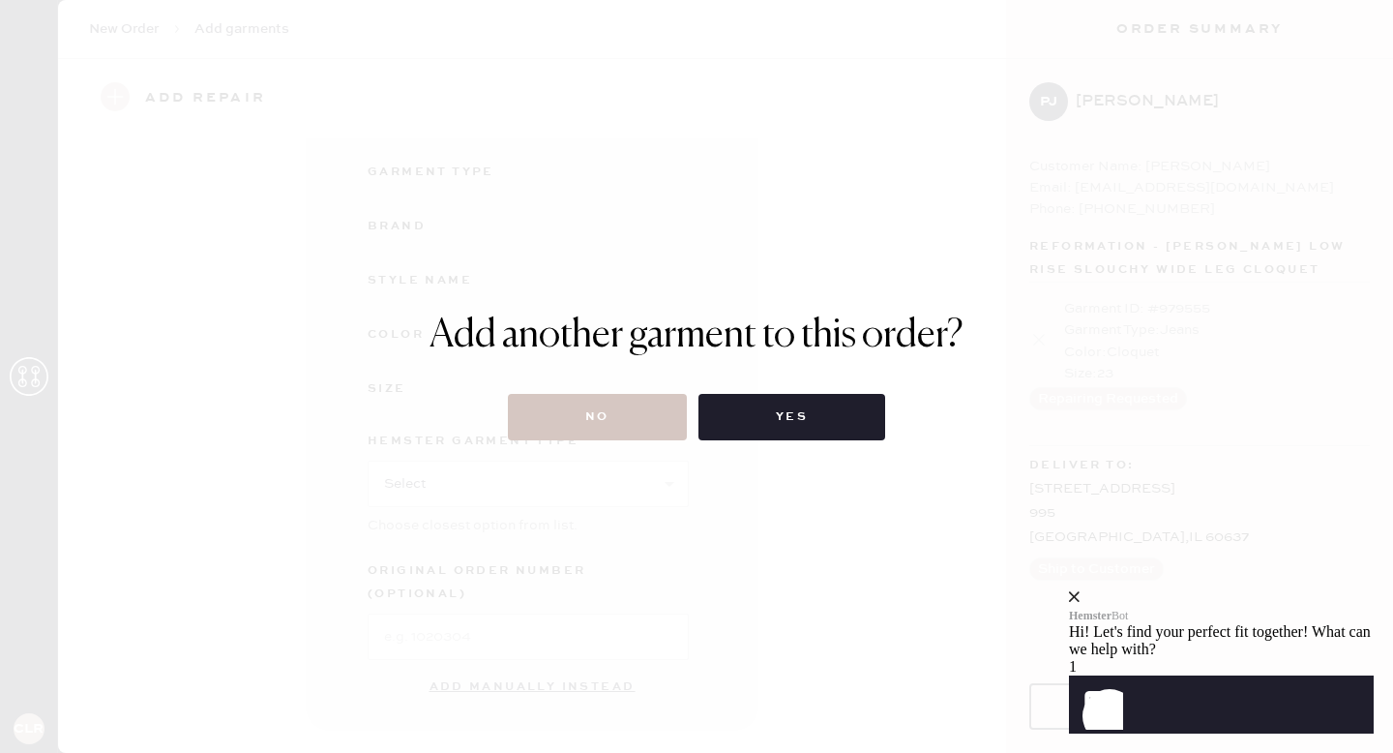
click at [637, 440] on div "Add another garment to this order? No Yes" at bounding box center [696, 376] width 1393 height 753
click at [630, 425] on button "No" at bounding box center [597, 417] width 179 height 46
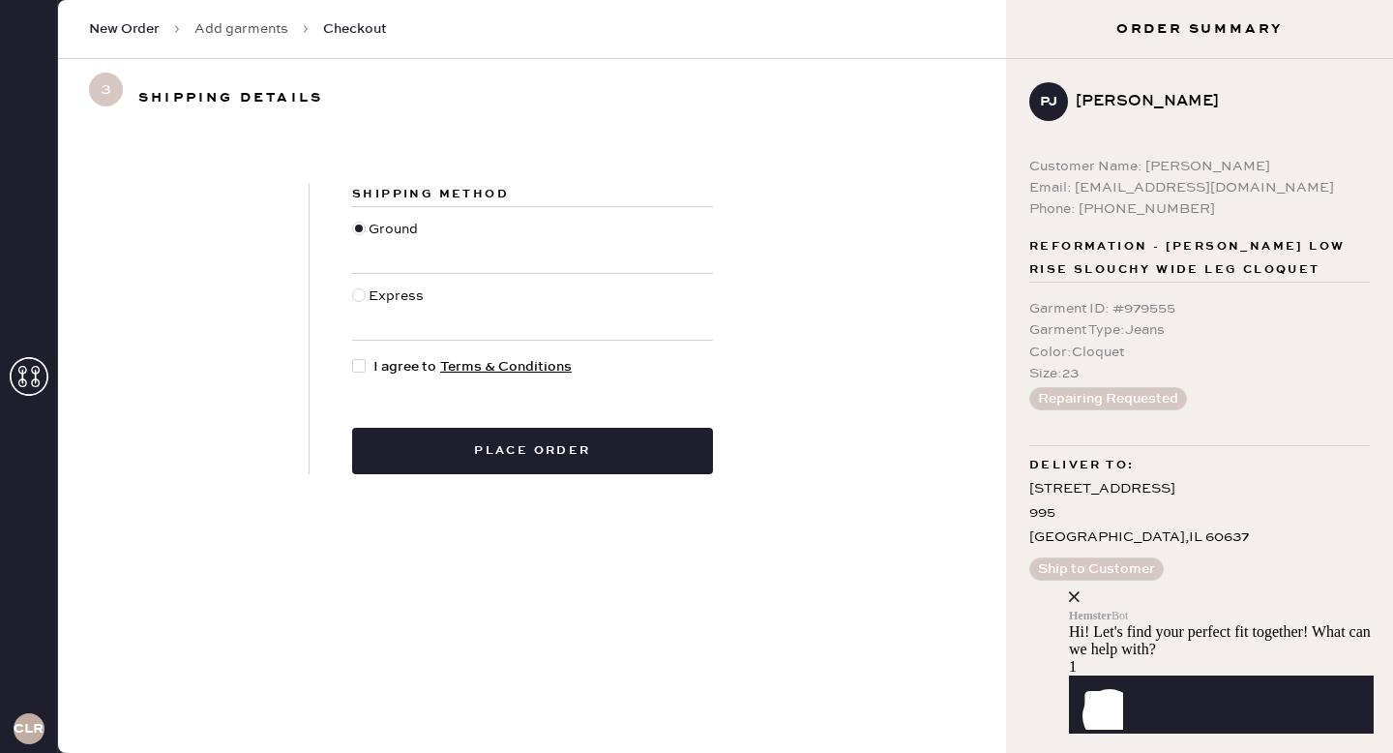
click at [358, 360] on div at bounding box center [359, 366] width 14 height 14
click at [353, 357] on input "I agree to Terms & Conditions" at bounding box center [352, 356] width 1 height 1
checkbox input "true"
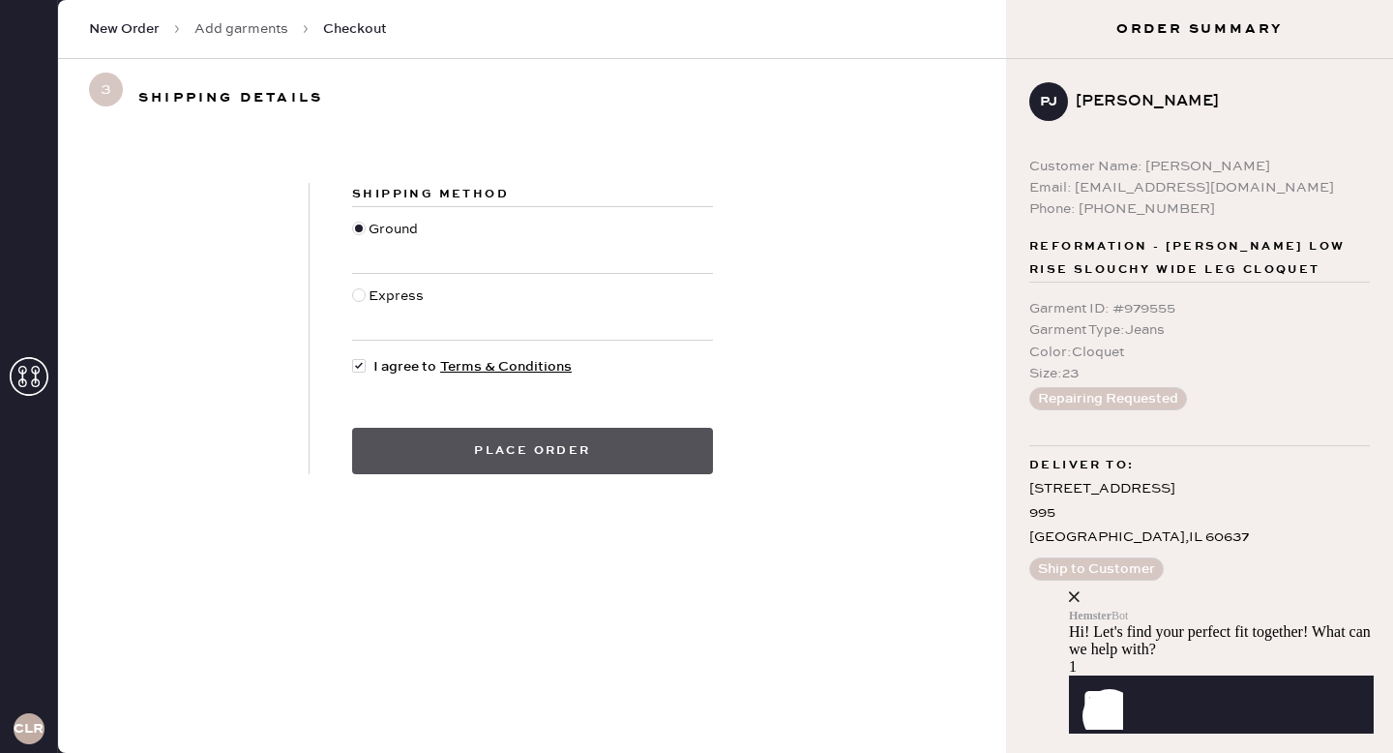
click at [456, 447] on button "Place order" at bounding box center [532, 451] width 361 height 46
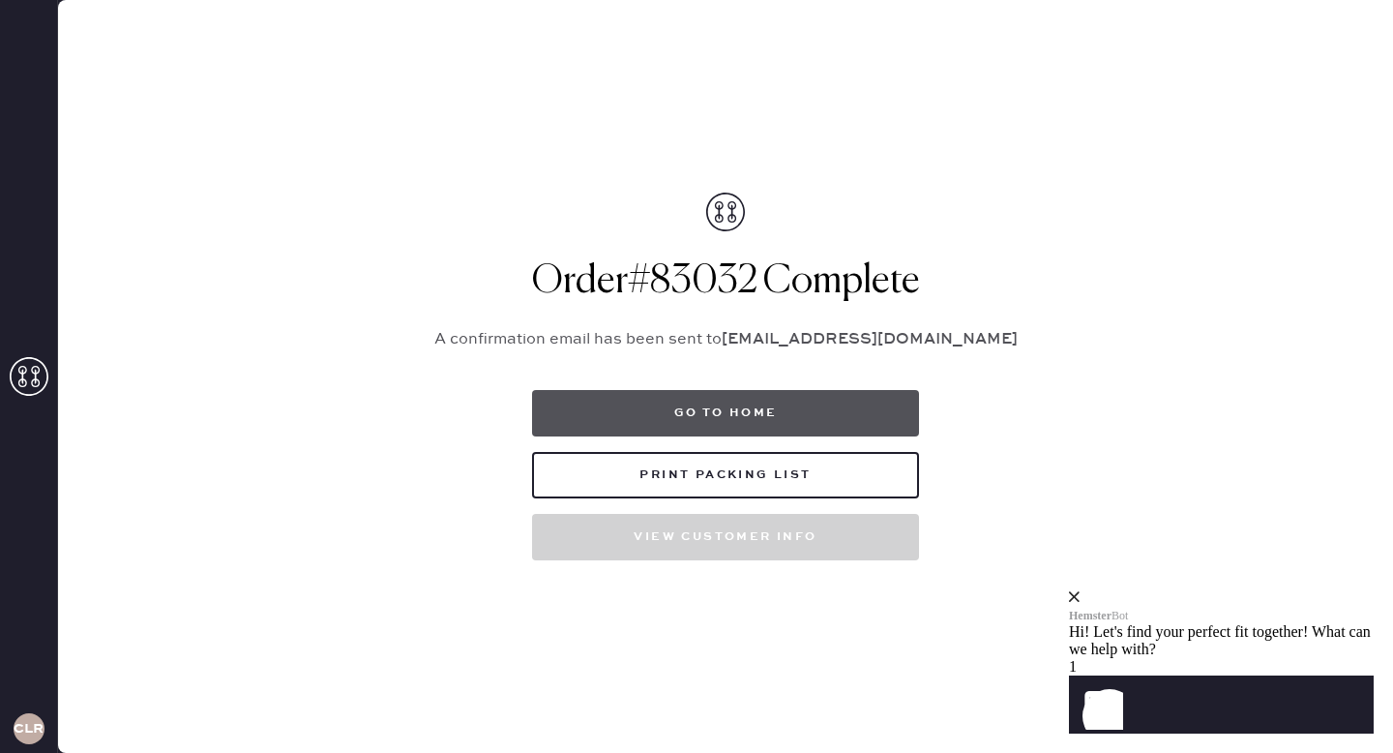
click at [695, 411] on button "Go to home" at bounding box center [725, 413] width 387 height 46
